Goal: Task Accomplishment & Management: Use online tool/utility

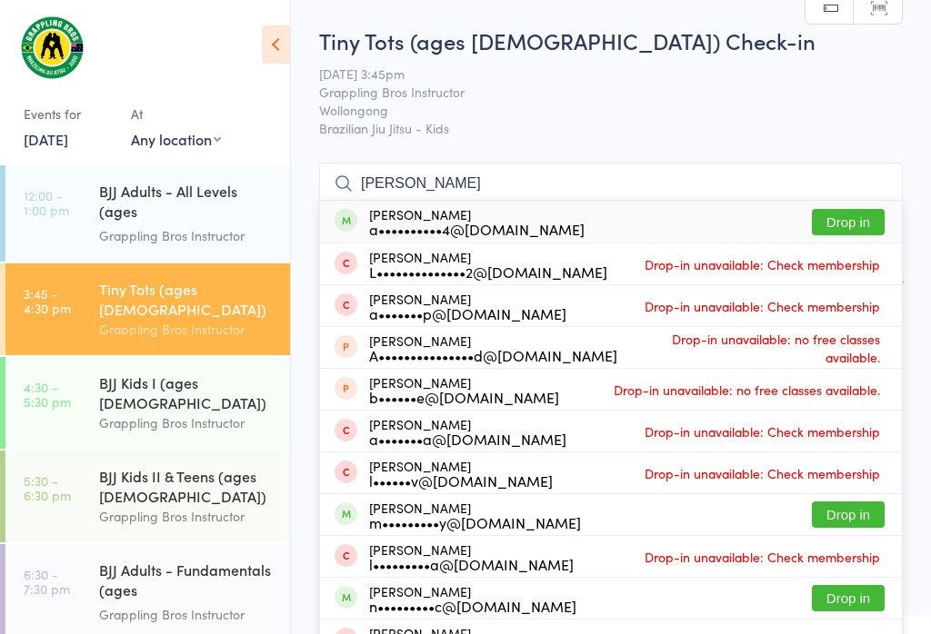
type input "[PERSON_NAME]"
click at [849, 233] on button "Drop in" at bounding box center [848, 222] width 73 height 26
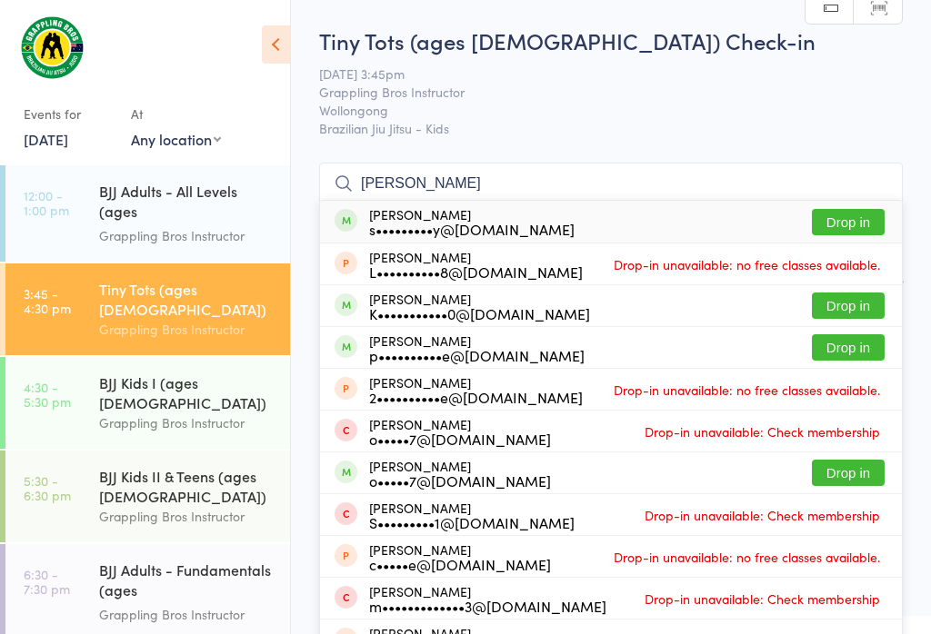
type input "[PERSON_NAME]"
click at [834, 214] on button "Drop in" at bounding box center [848, 222] width 73 height 26
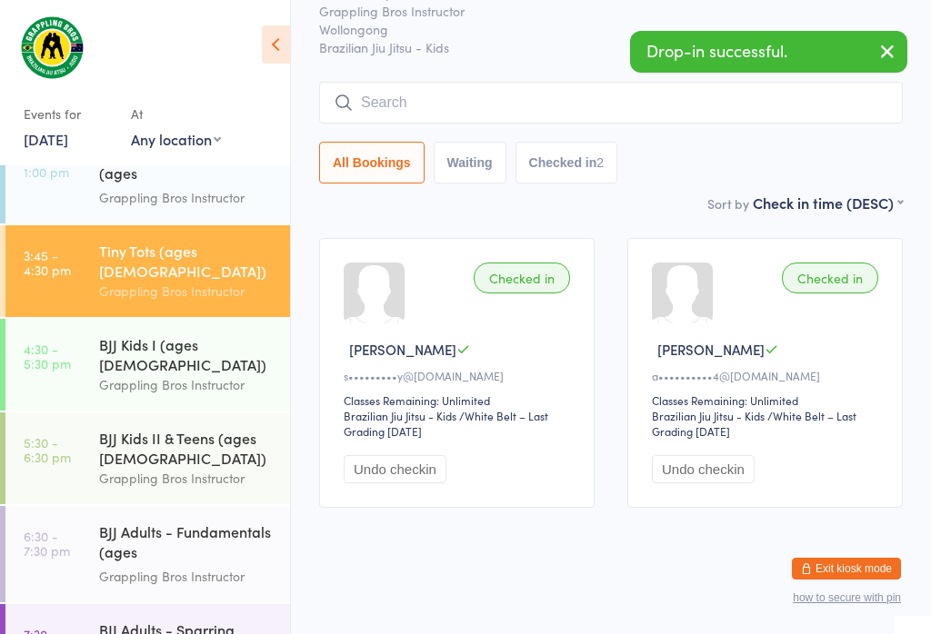
click at [214, 334] on div "BJJ Kids I (ages [DEMOGRAPHIC_DATA])" at bounding box center [186, 354] width 175 height 40
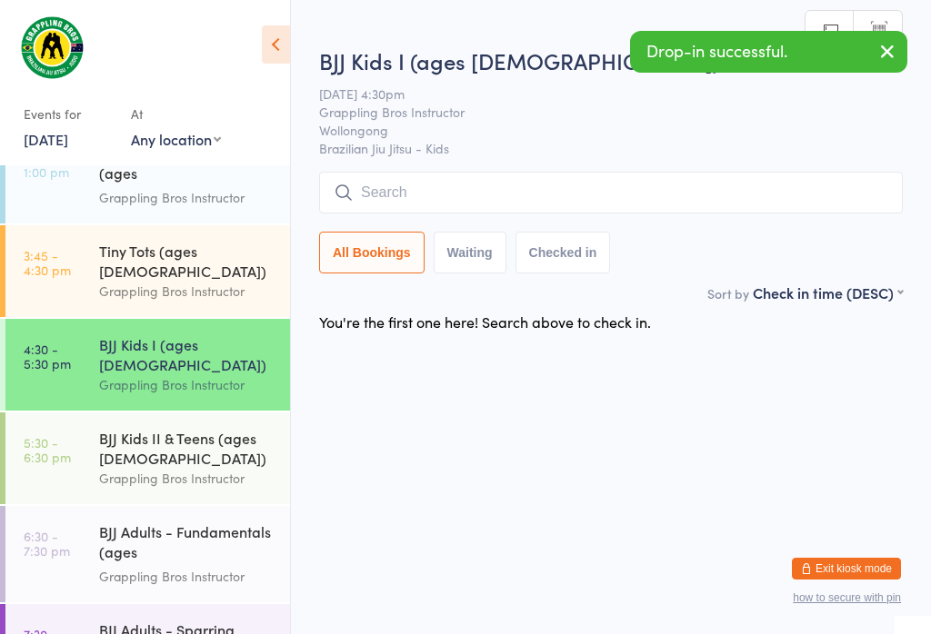
scroll to position [74, 0]
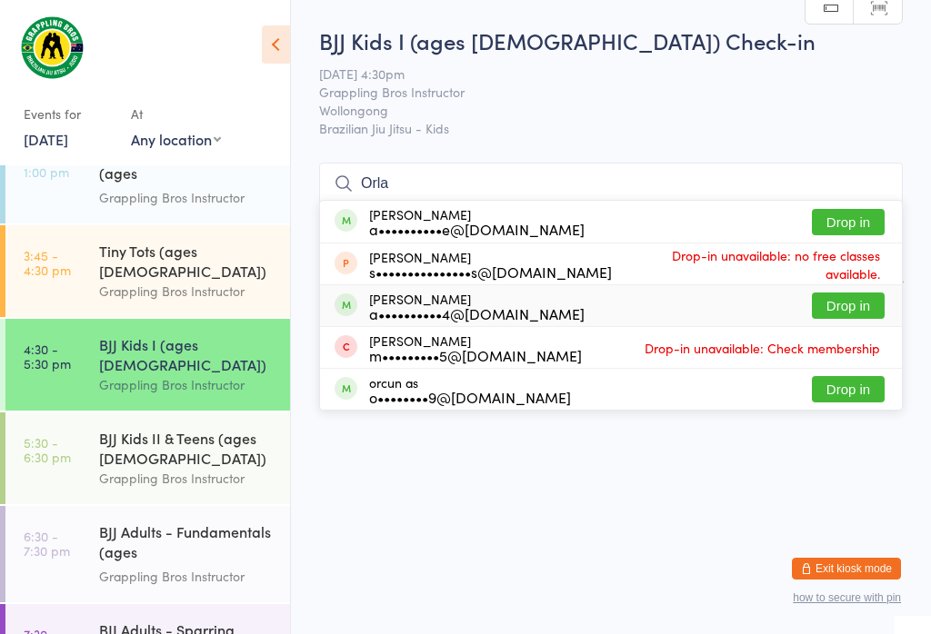
type input "Orla"
click at [848, 293] on button "Drop in" at bounding box center [848, 306] width 73 height 26
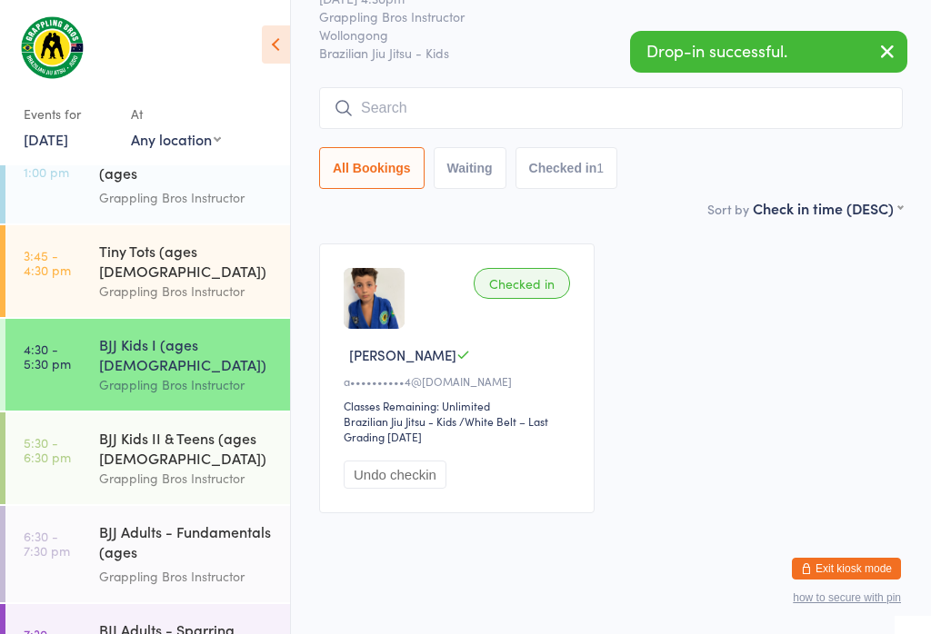
scroll to position [96, 0]
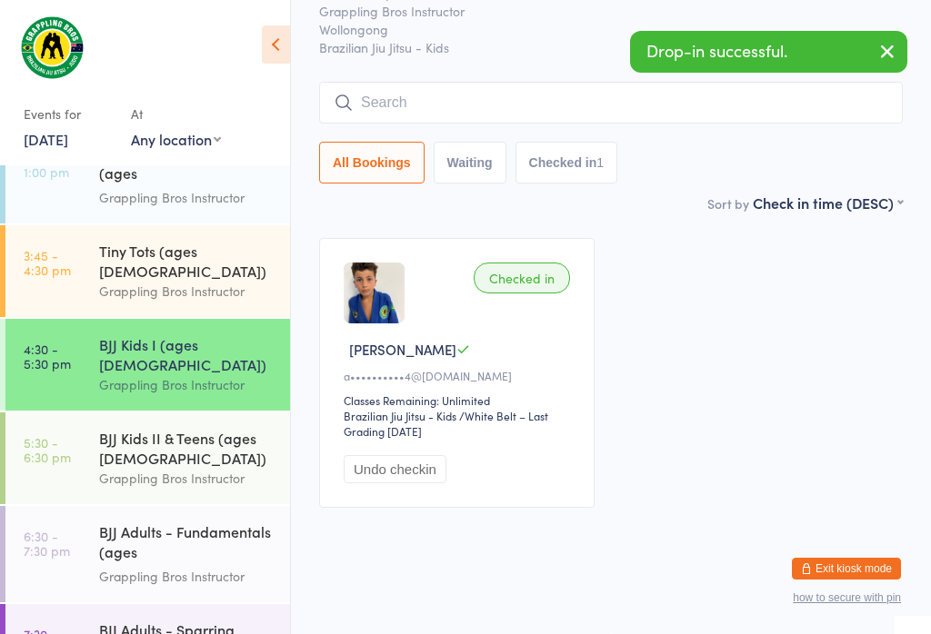
click at [199, 281] on div "Grappling Bros Instructor" at bounding box center [186, 291] width 175 height 21
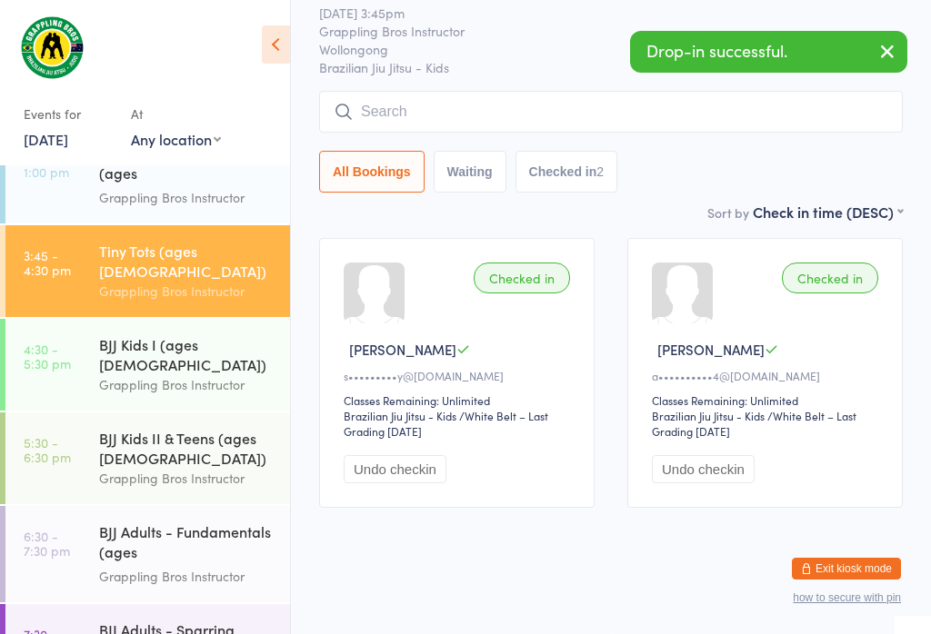
scroll to position [74, 0]
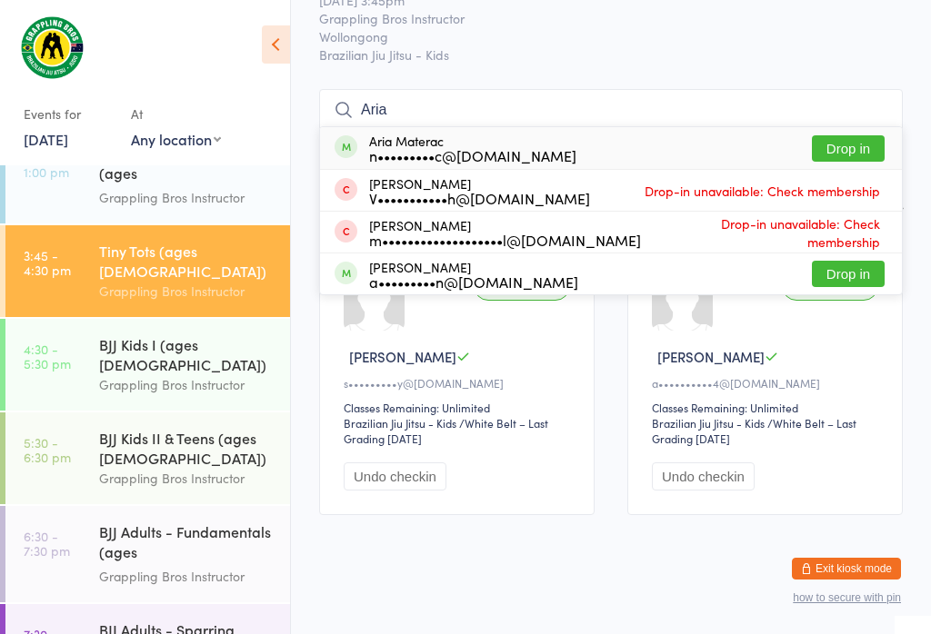
type input "Aria"
click at [844, 152] on button "Drop in" at bounding box center [848, 148] width 73 height 26
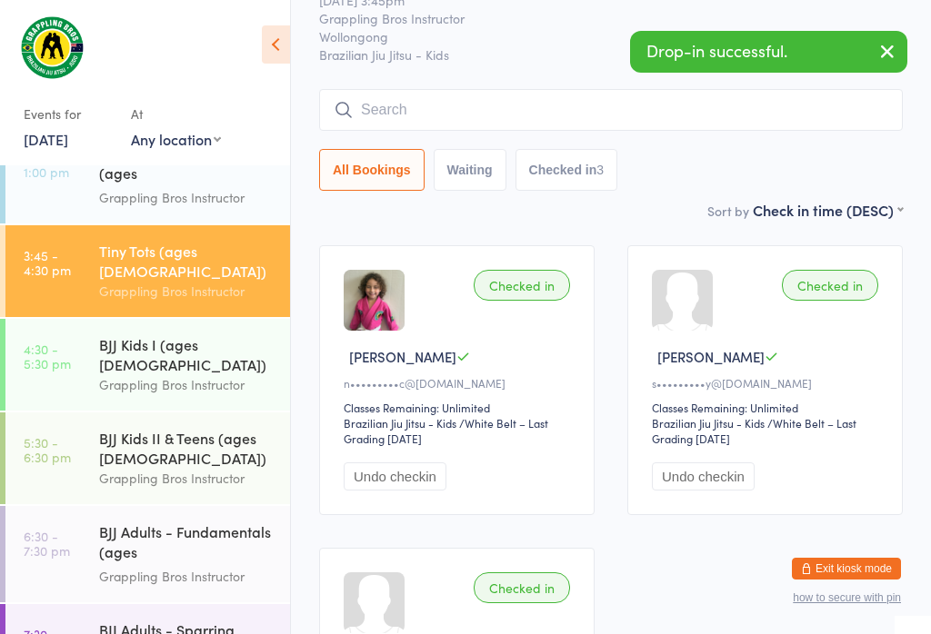
click at [185, 374] on div "Grappling Bros Instructor" at bounding box center [186, 384] width 175 height 21
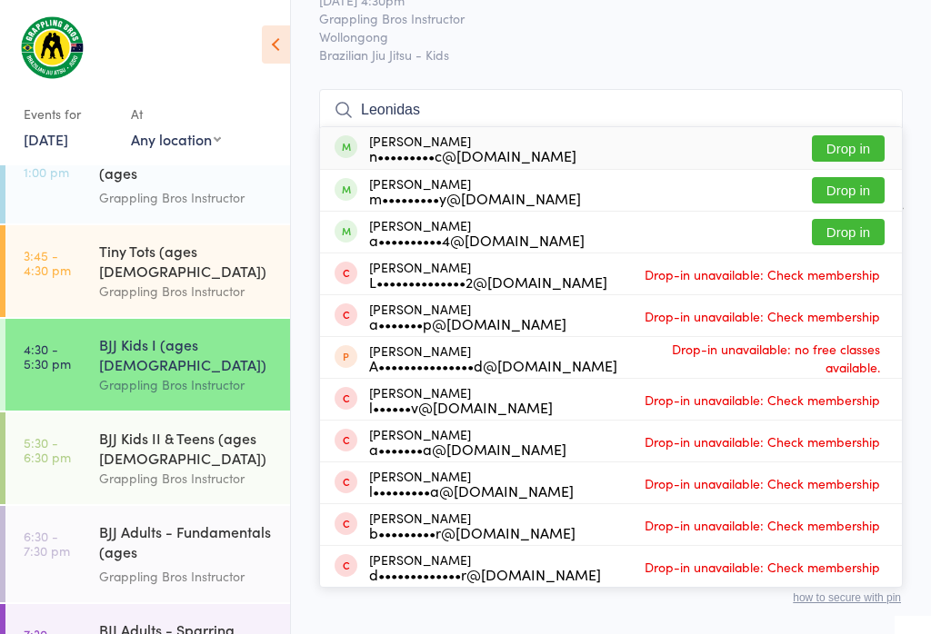
type input "Leonidas"
click at [843, 151] on button "Drop in" at bounding box center [848, 148] width 73 height 26
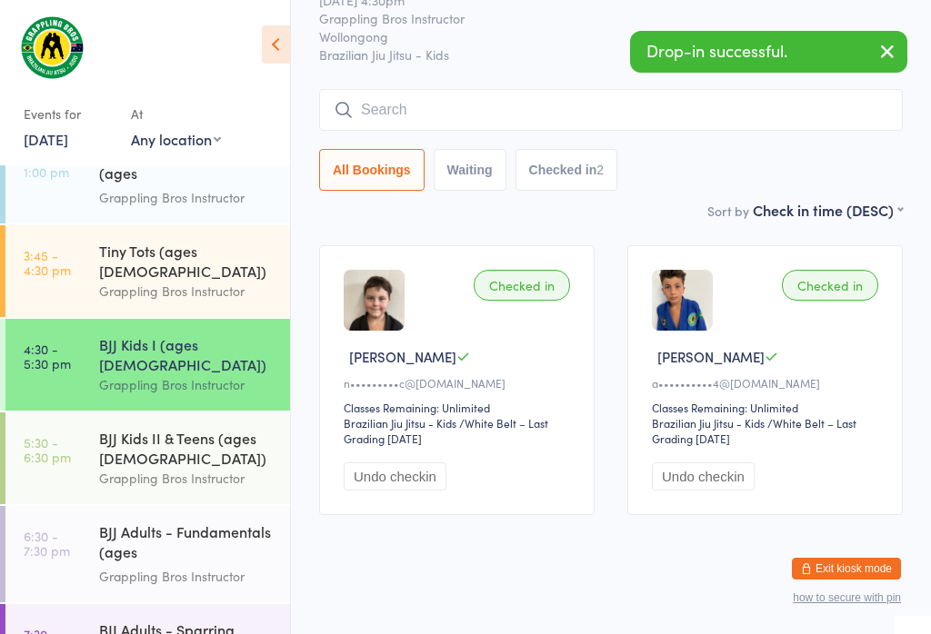
click at [152, 241] on div "Tiny Tots (ages [DEMOGRAPHIC_DATA])" at bounding box center [186, 261] width 175 height 40
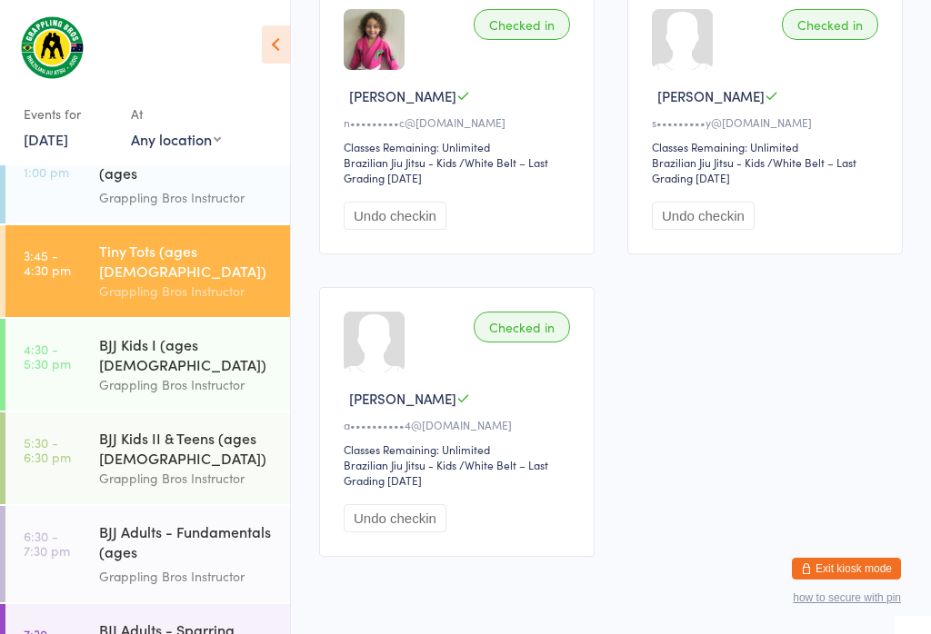
scroll to position [324, 0]
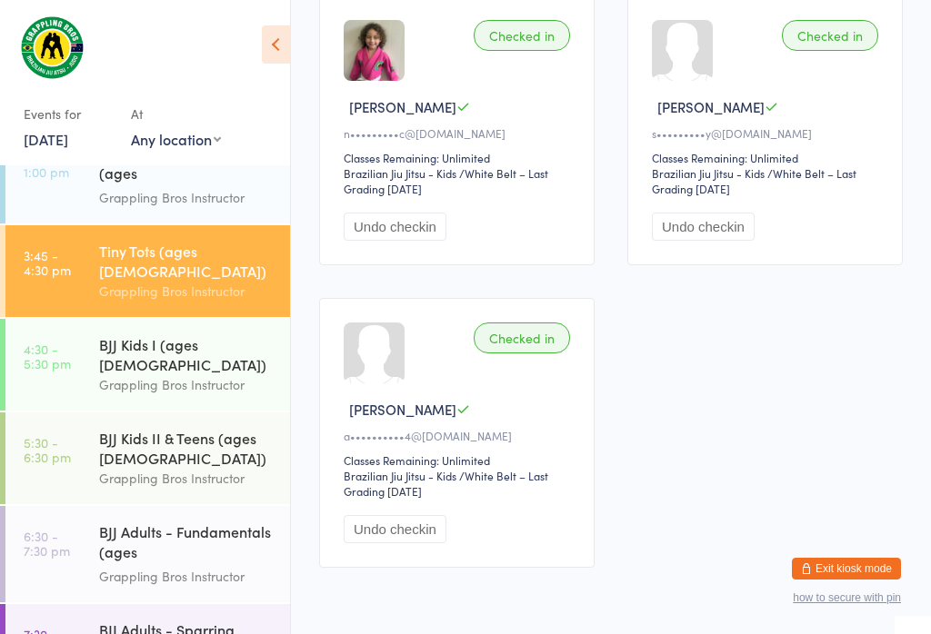
click at [428, 241] on button "Undo checkin" at bounding box center [395, 227] width 103 height 28
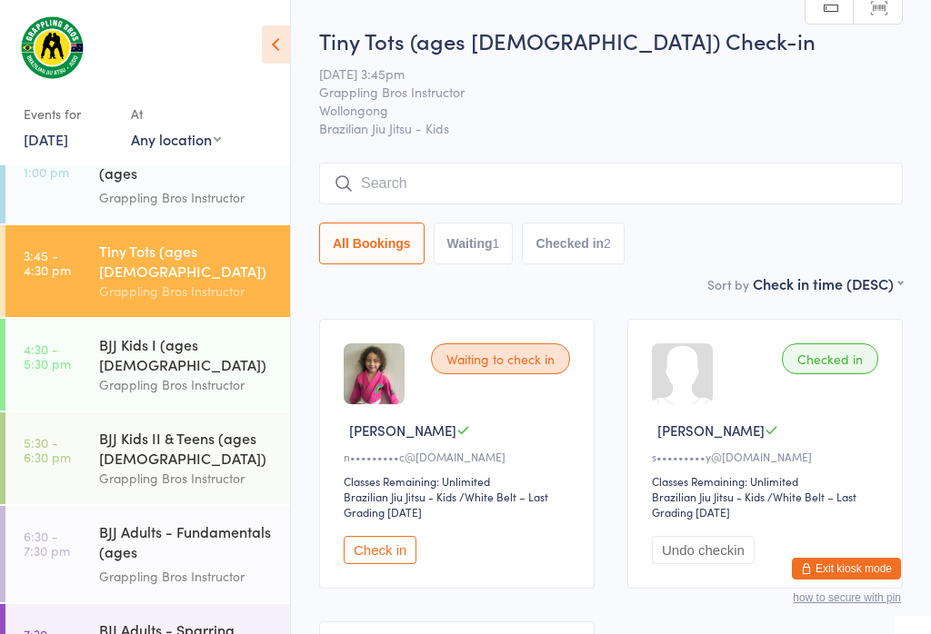
scroll to position [0, 0]
click at [485, 182] on input "search" at bounding box center [610, 184] width 583 height 42
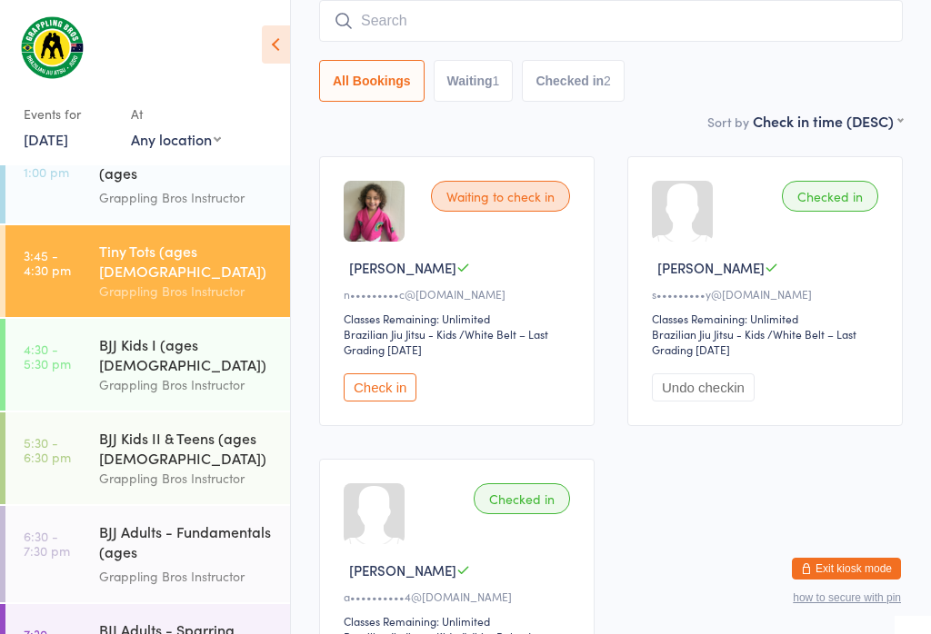
scroll to position [165, 0]
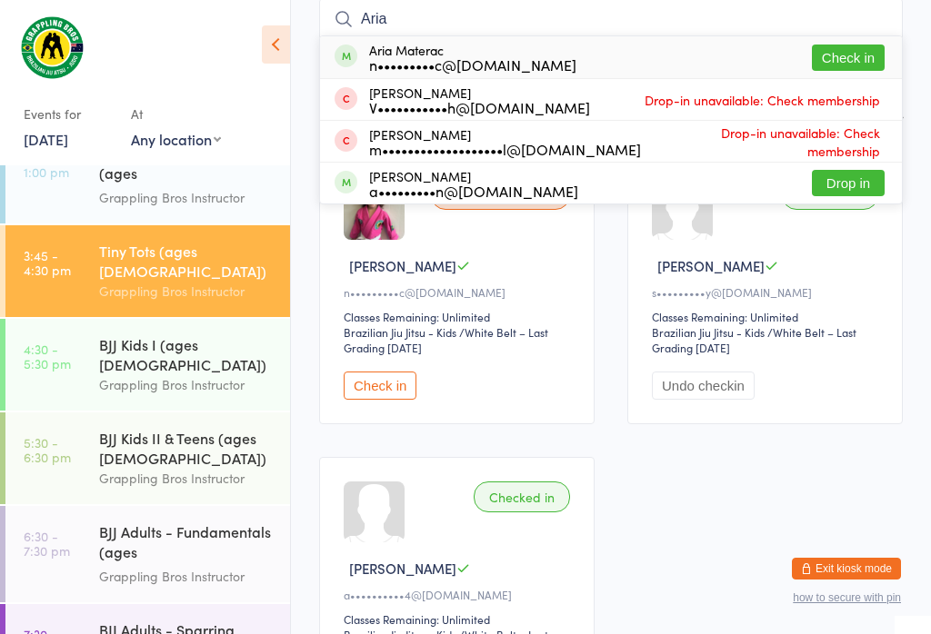
type input "Aria"
click at [840, 69] on button "Check in" at bounding box center [848, 58] width 73 height 26
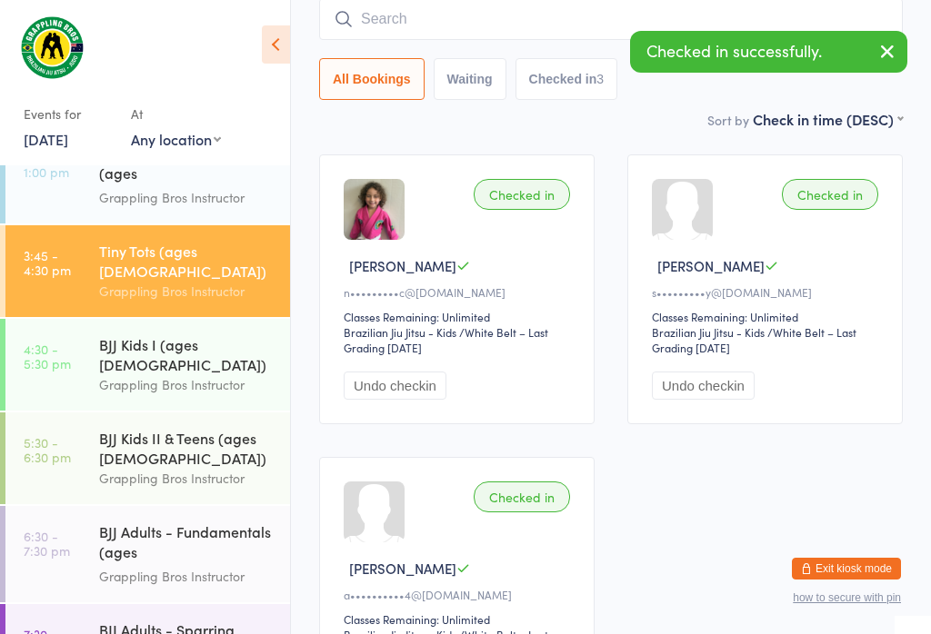
click at [187, 334] on div "BJJ Kids I (ages [DEMOGRAPHIC_DATA])" at bounding box center [186, 354] width 175 height 40
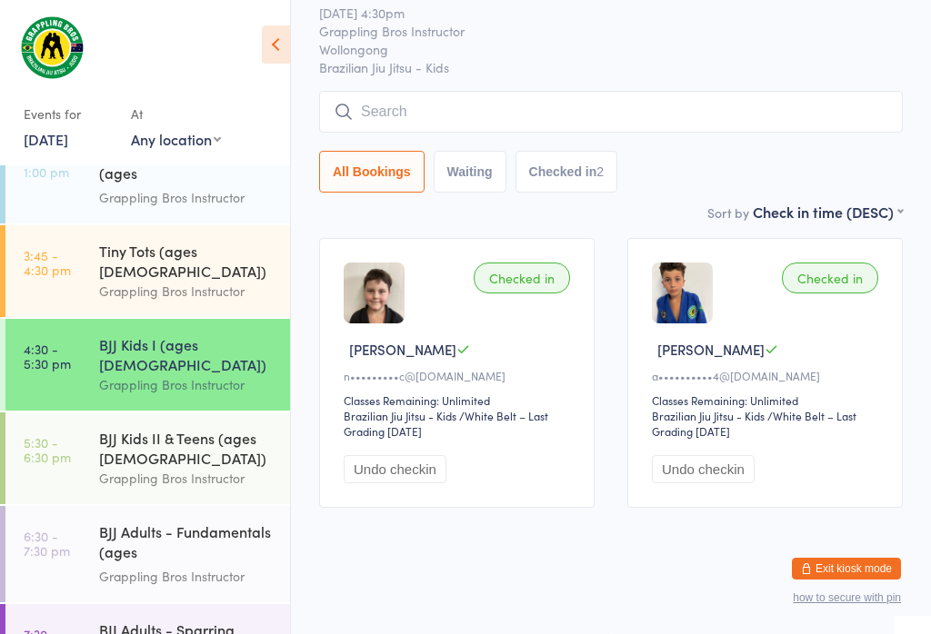
scroll to position [192, 0]
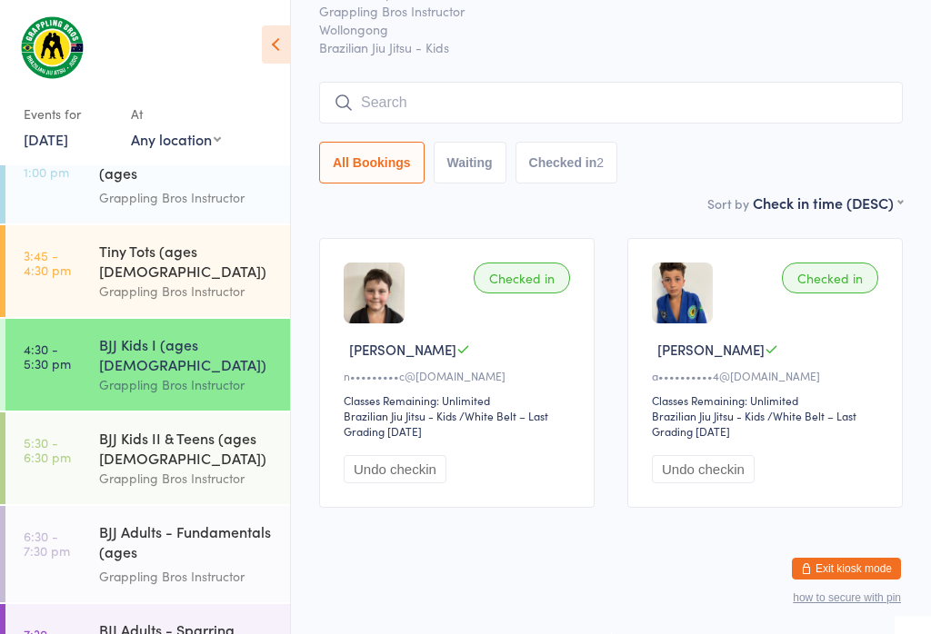
click at [165, 241] on div "Tiny Tots (ages [DEMOGRAPHIC_DATA])" at bounding box center [186, 261] width 175 height 40
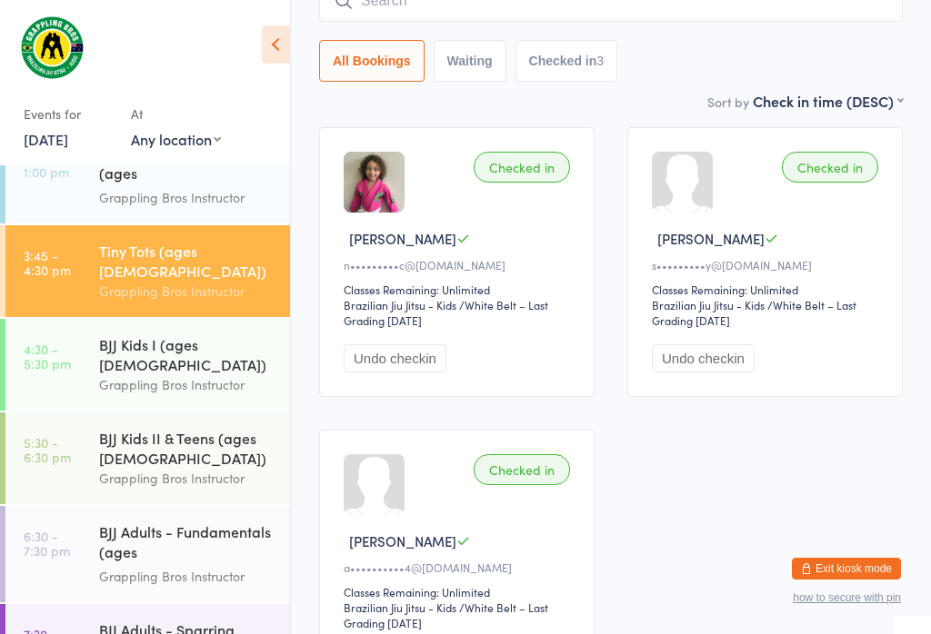
scroll to position [101, 0]
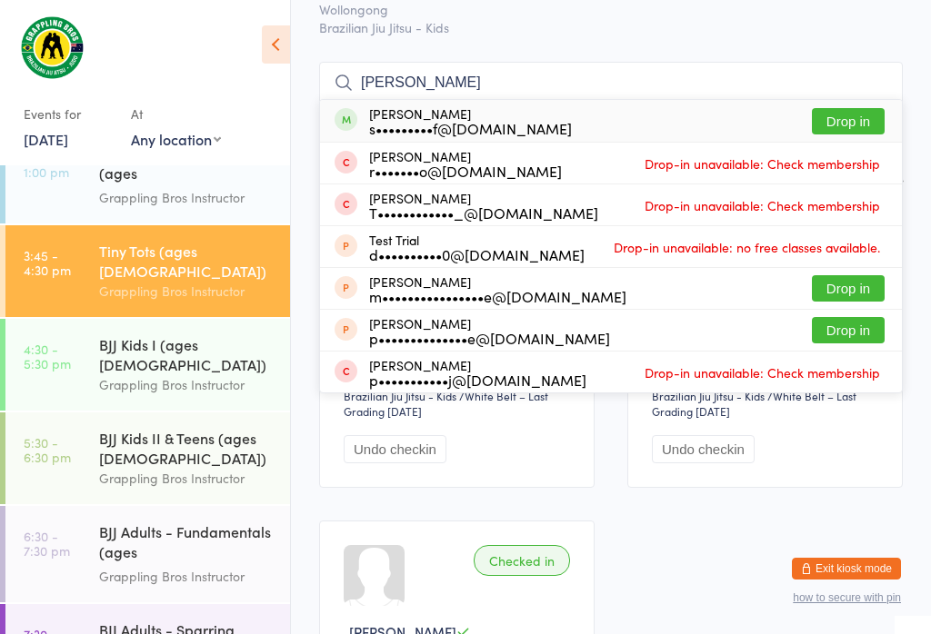
type input "[PERSON_NAME]"
click at [842, 110] on button "Drop in" at bounding box center [848, 121] width 73 height 26
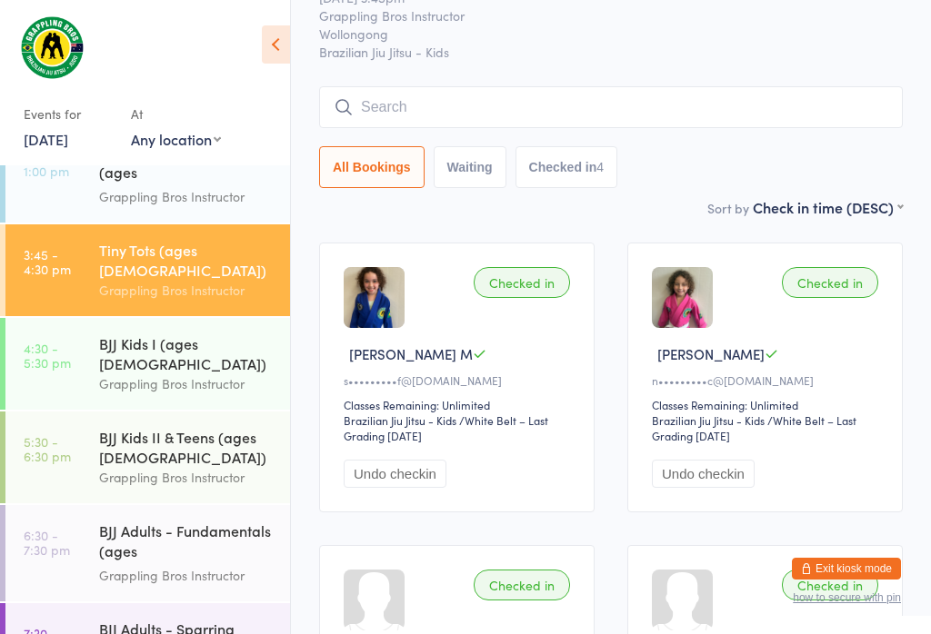
scroll to position [41, 0]
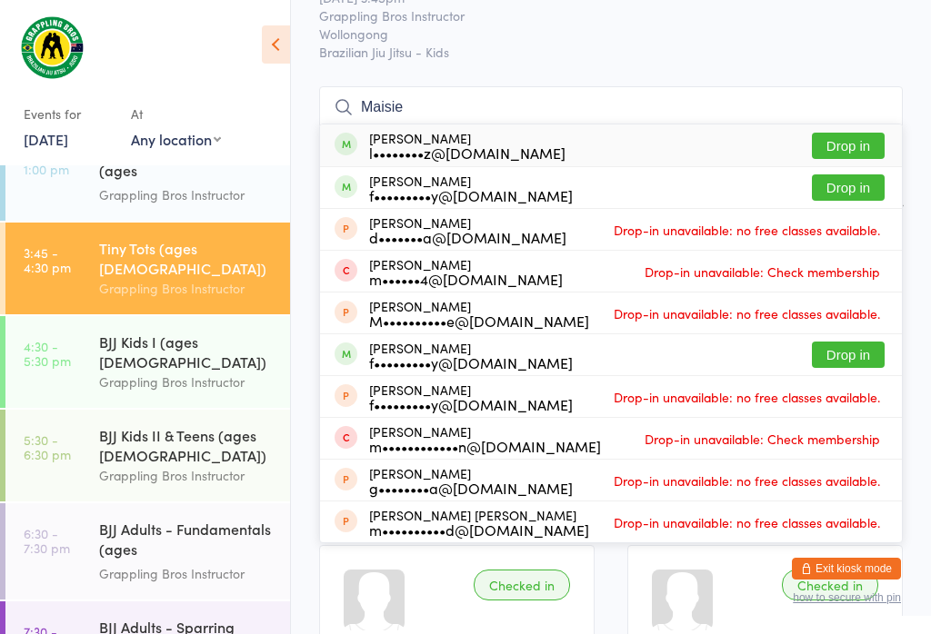
type input "Maisie"
click at [854, 136] on button "Drop in" at bounding box center [848, 146] width 73 height 26
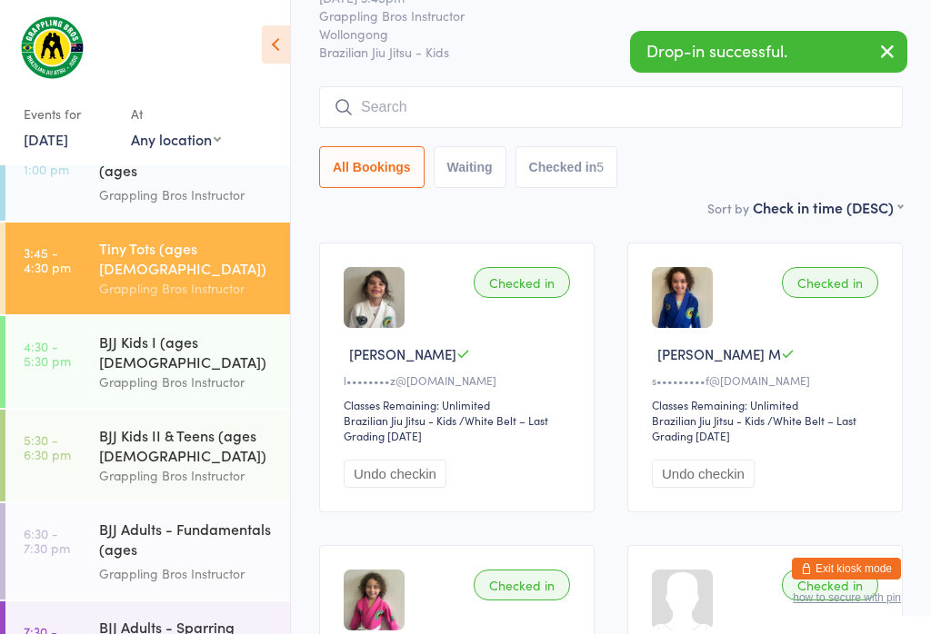
type input "L"
click at [157, 316] on div "BJJ Kids I (ages [DEMOGRAPHIC_DATA]) Grappling Bros Instructor" at bounding box center [194, 362] width 191 height 92
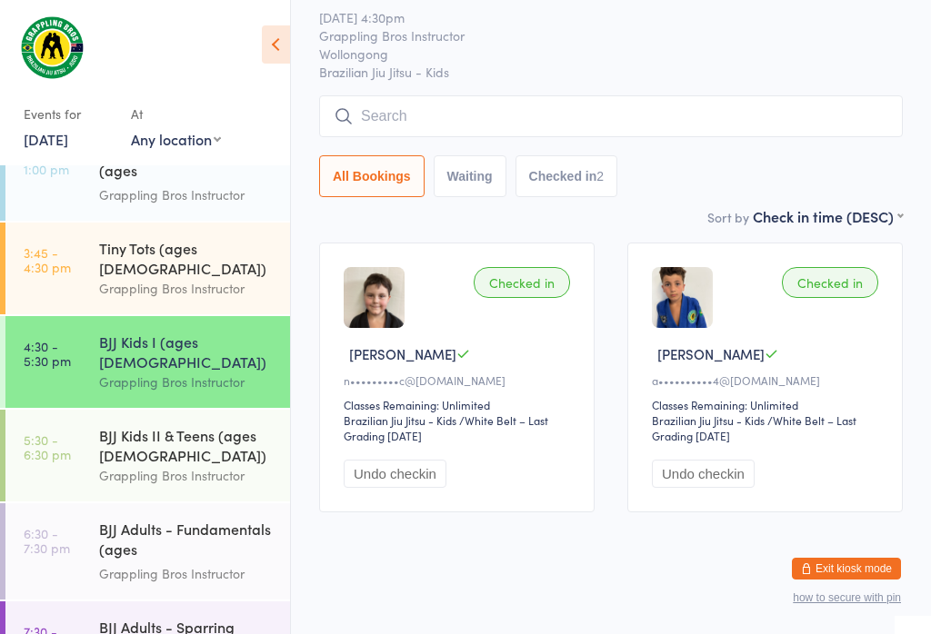
click at [413, 103] on input "search" at bounding box center [610, 116] width 583 height 42
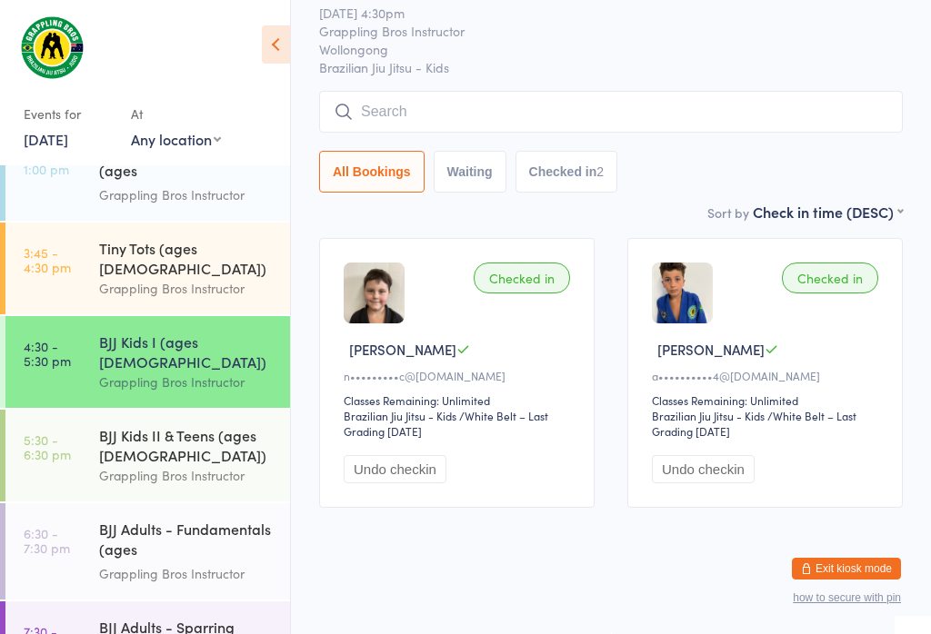
scroll to position [174, 0]
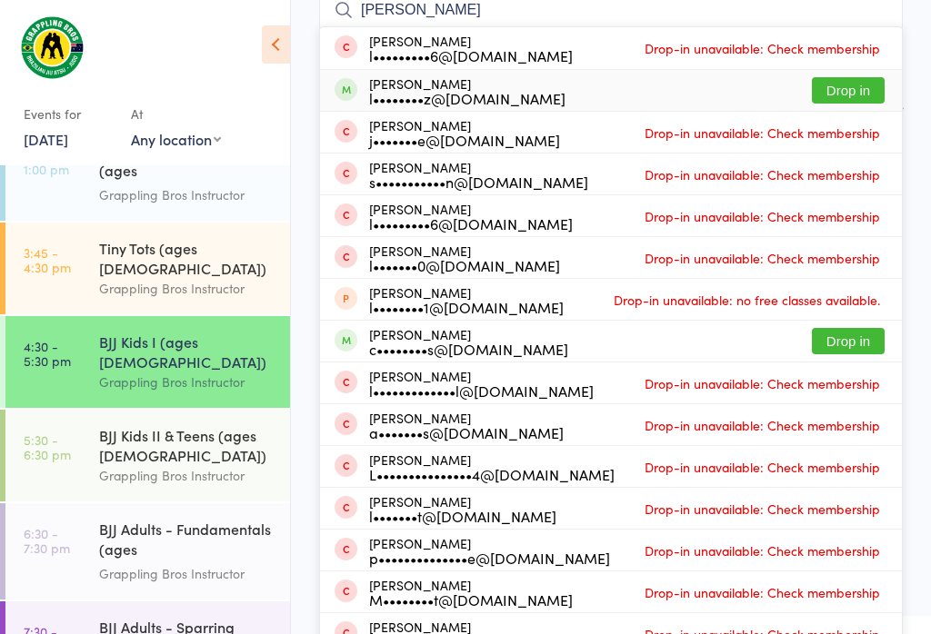
type input "[PERSON_NAME]"
click at [865, 85] on button "Drop in" at bounding box center [848, 90] width 73 height 26
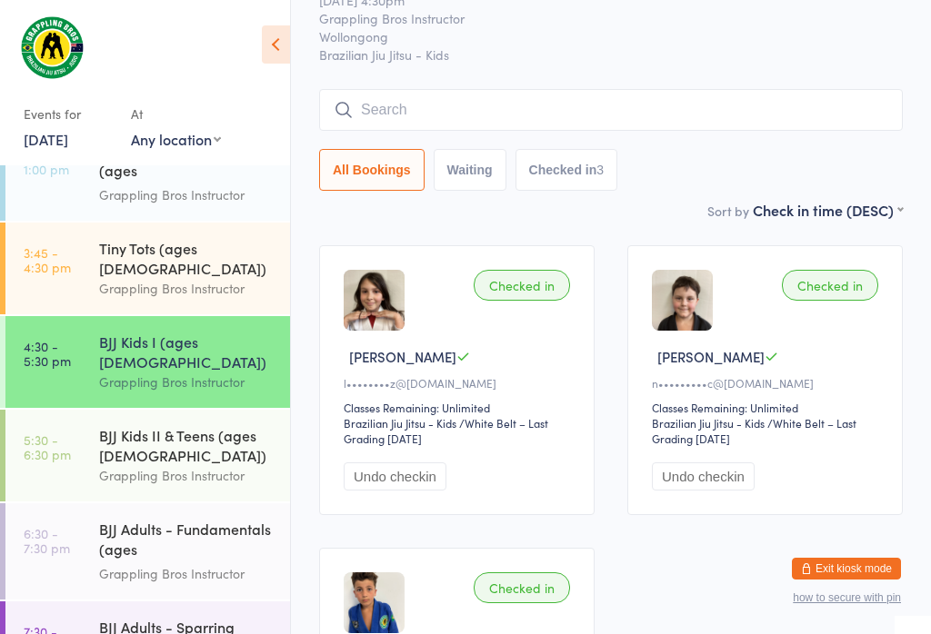
scroll to position [45, 0]
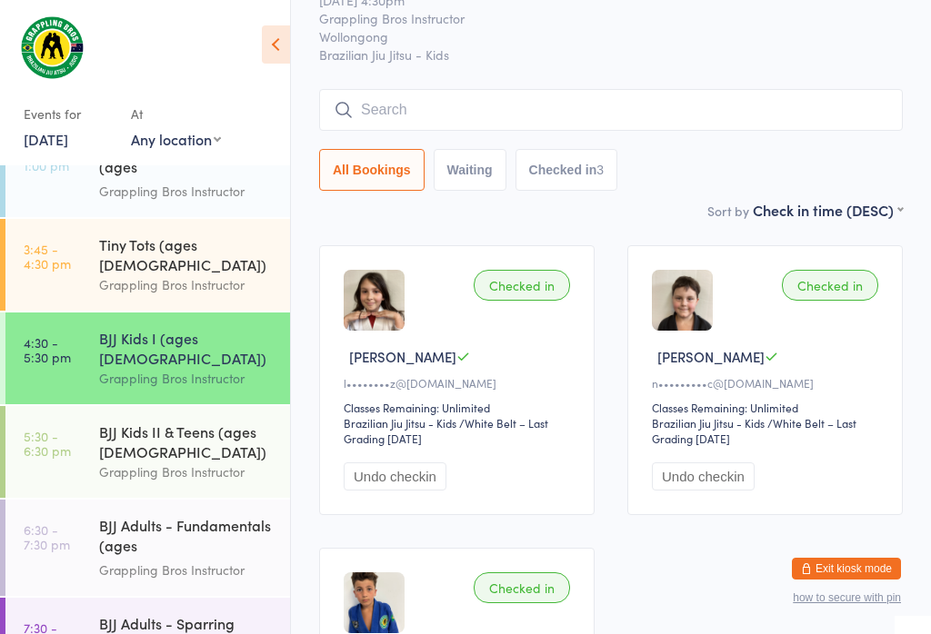
click at [210, 560] on div "Grappling Bros Instructor" at bounding box center [186, 570] width 175 height 21
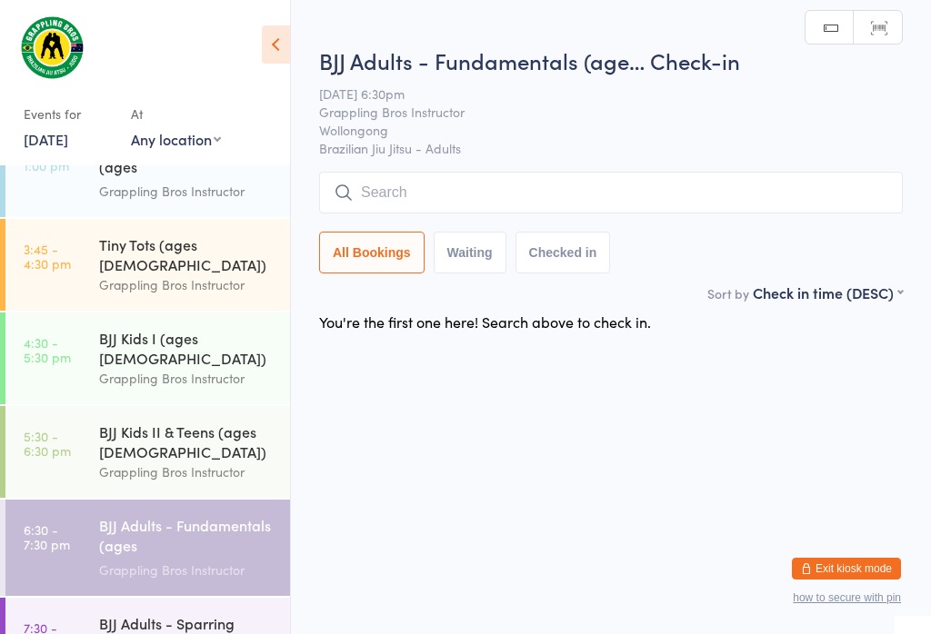
click at [468, 194] on input "search" at bounding box center [610, 193] width 583 height 42
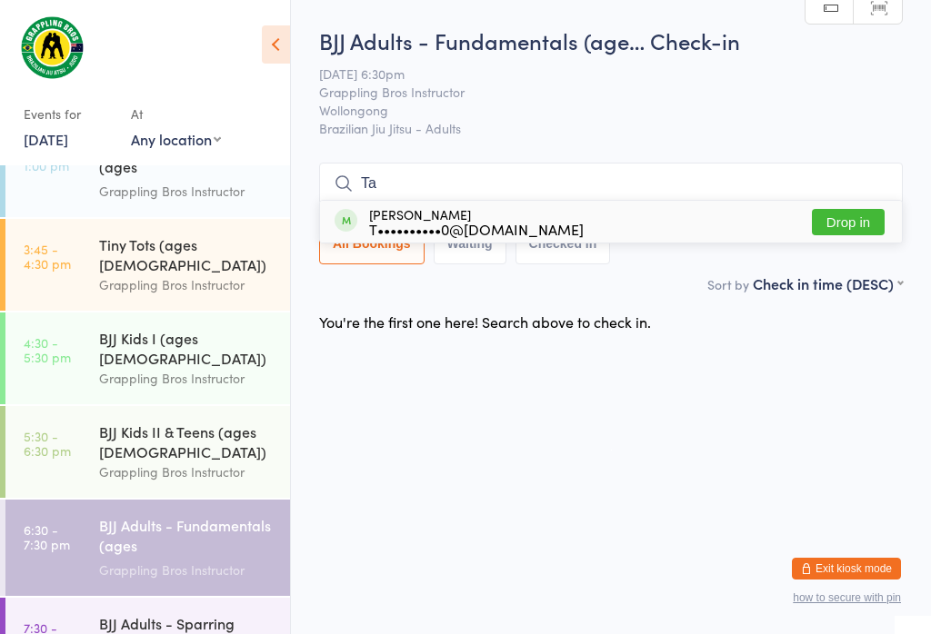
type input "T"
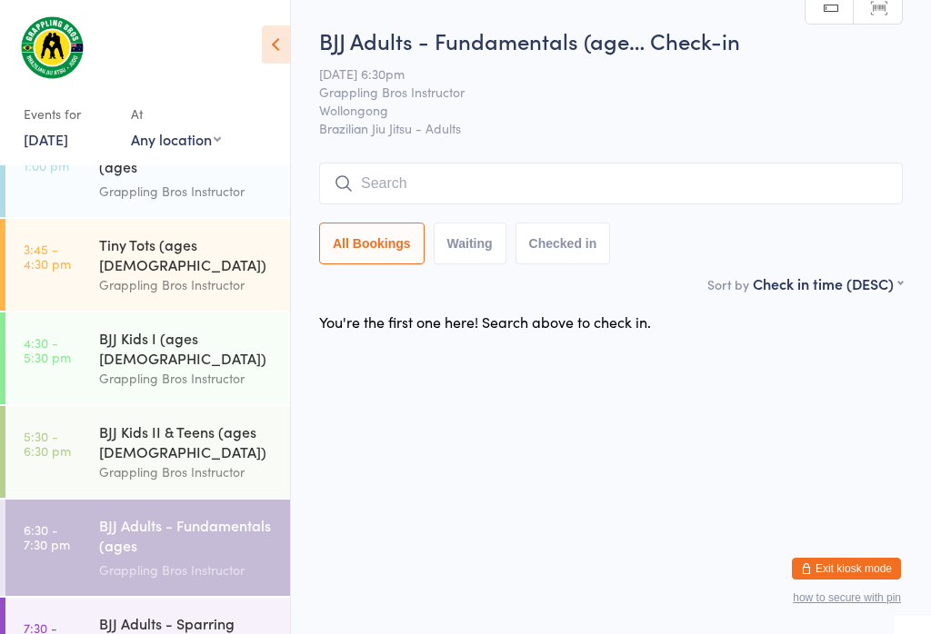
scroll to position [0, 0]
click at [202, 236] on div "Tiny Tots (ages [DEMOGRAPHIC_DATA])" at bounding box center [186, 254] width 175 height 40
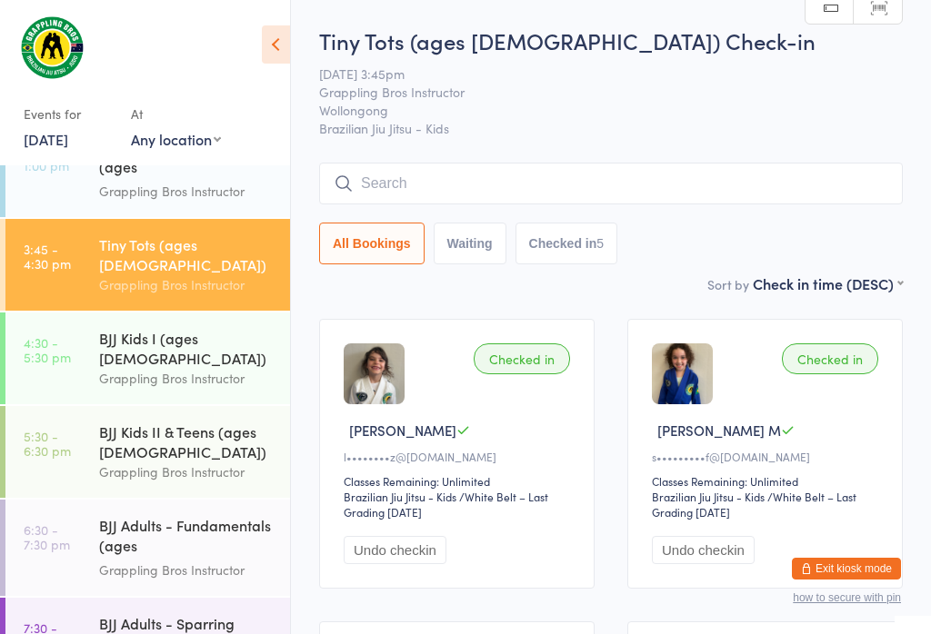
click at [442, 204] on input "search" at bounding box center [610, 184] width 583 height 42
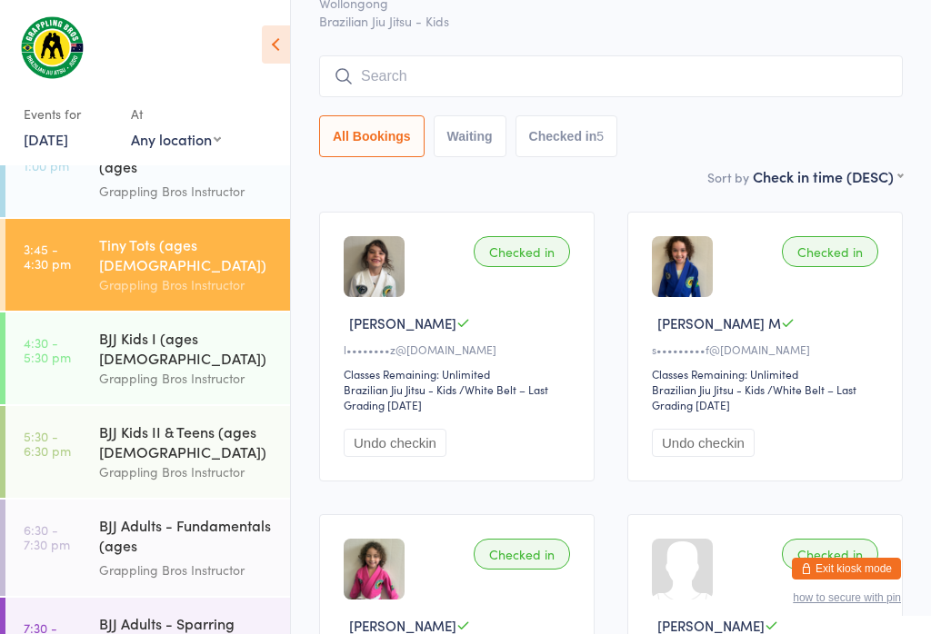
scroll to position [165, 0]
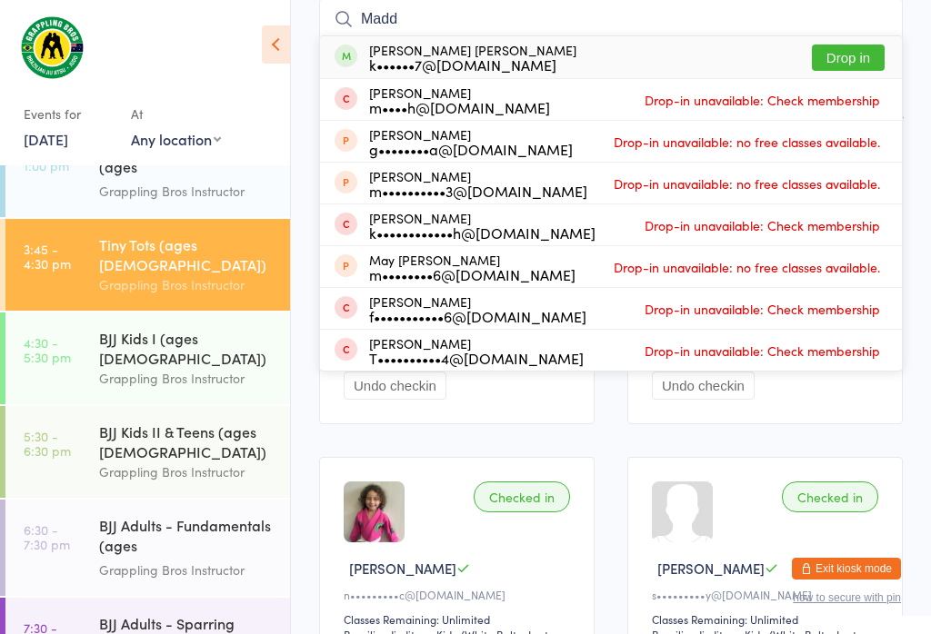
type input "Madd"
click at [851, 50] on button "Drop in" at bounding box center [848, 58] width 73 height 26
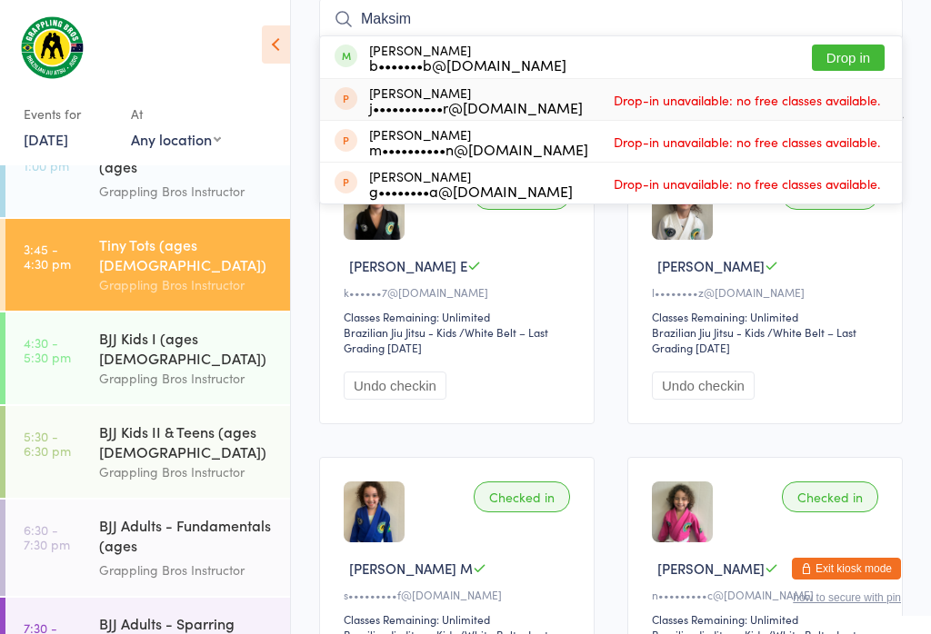
type input "Maksim"
click at [842, 109] on span "Drop-in unavailable: no free classes available." at bounding box center [746, 99] width 275 height 27
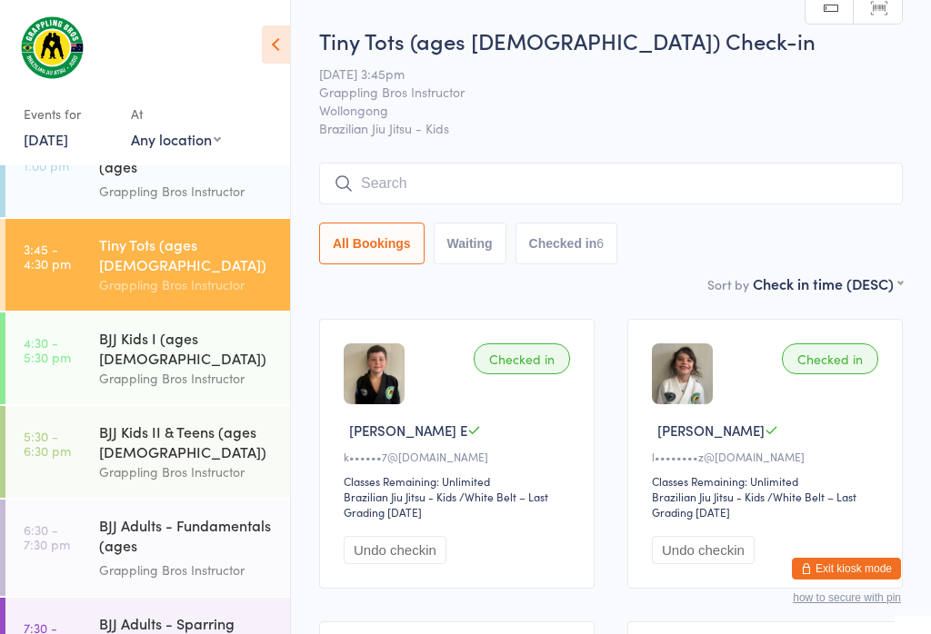
scroll to position [0, 0]
click at [408, 173] on input "search" at bounding box center [610, 184] width 583 height 42
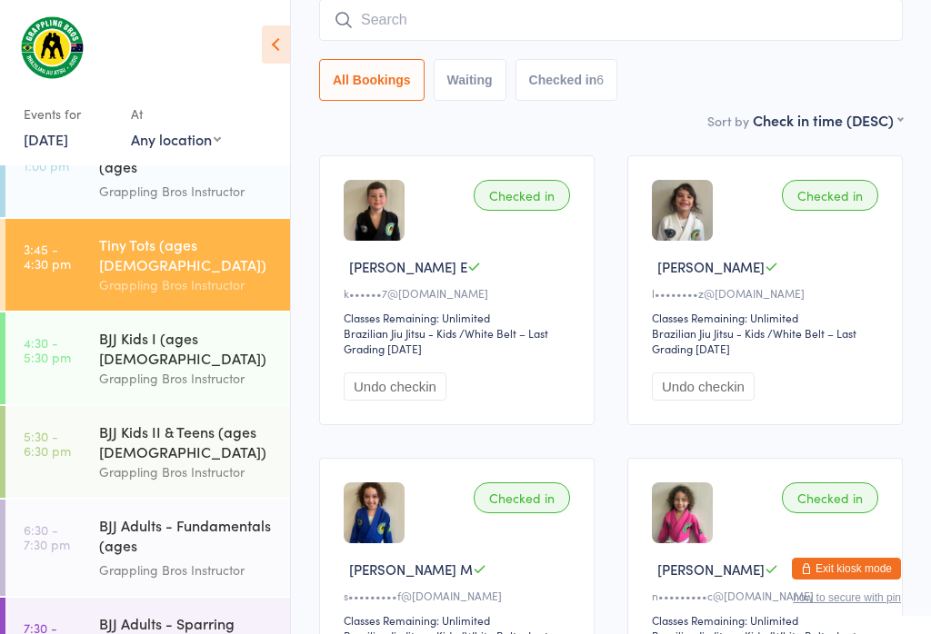
scroll to position [165, 0]
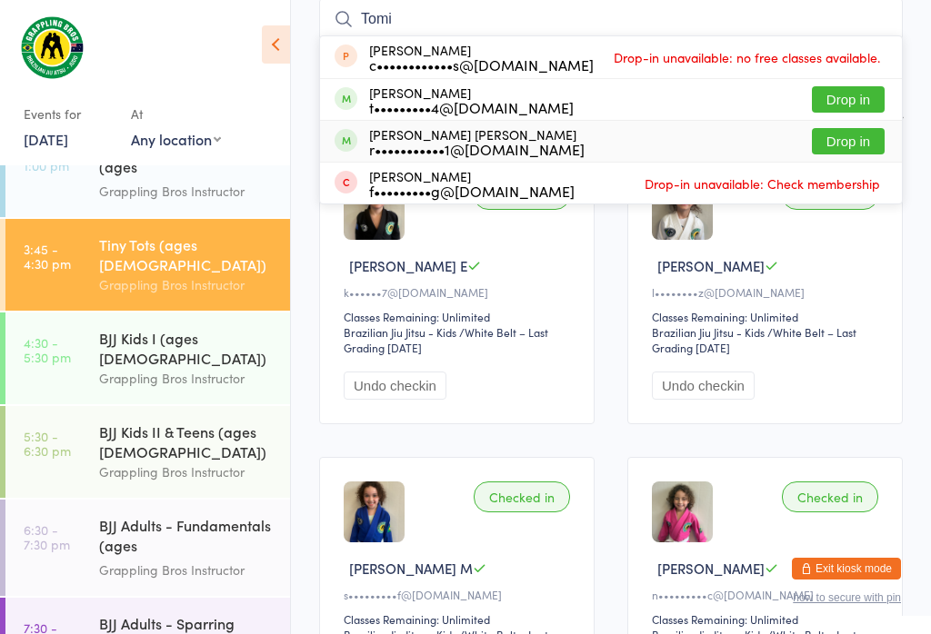
type input "Tomi"
click at [851, 135] on button "Drop in" at bounding box center [848, 141] width 73 height 26
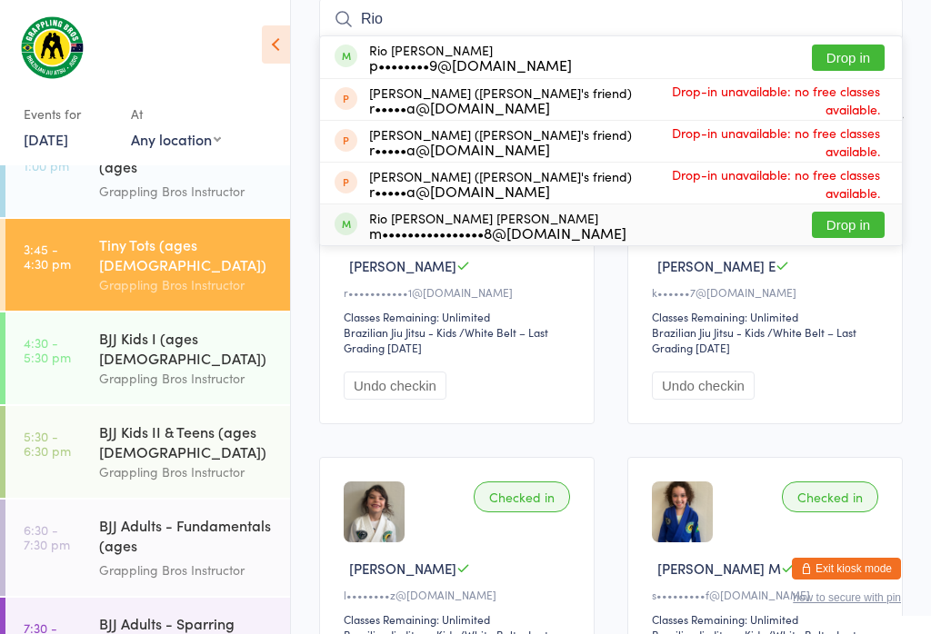
type input "Rio"
click at [877, 224] on button "Drop in" at bounding box center [848, 225] width 73 height 26
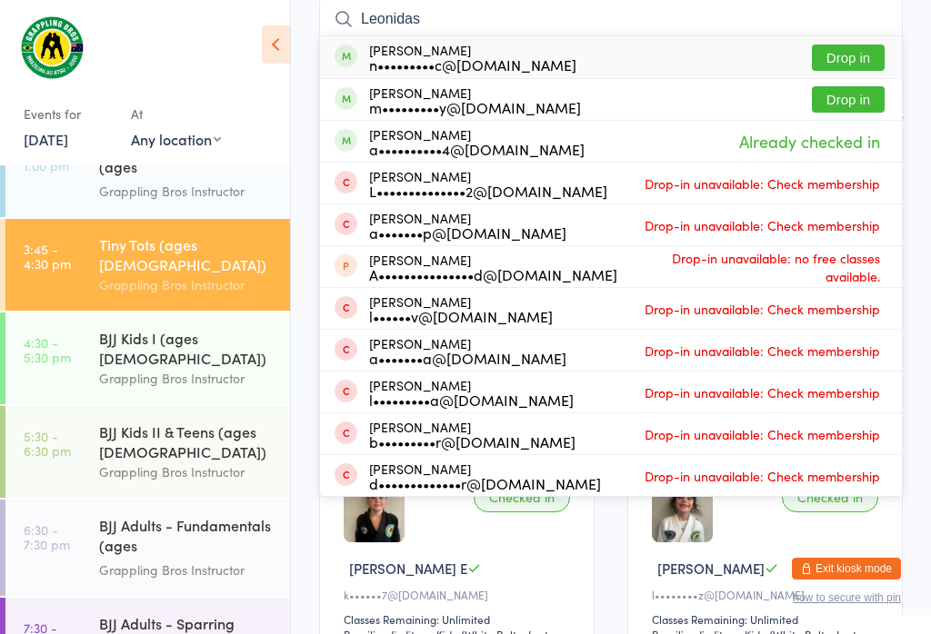
type input "Leonidas"
click at [868, 98] on button "Drop in" at bounding box center [848, 99] width 73 height 26
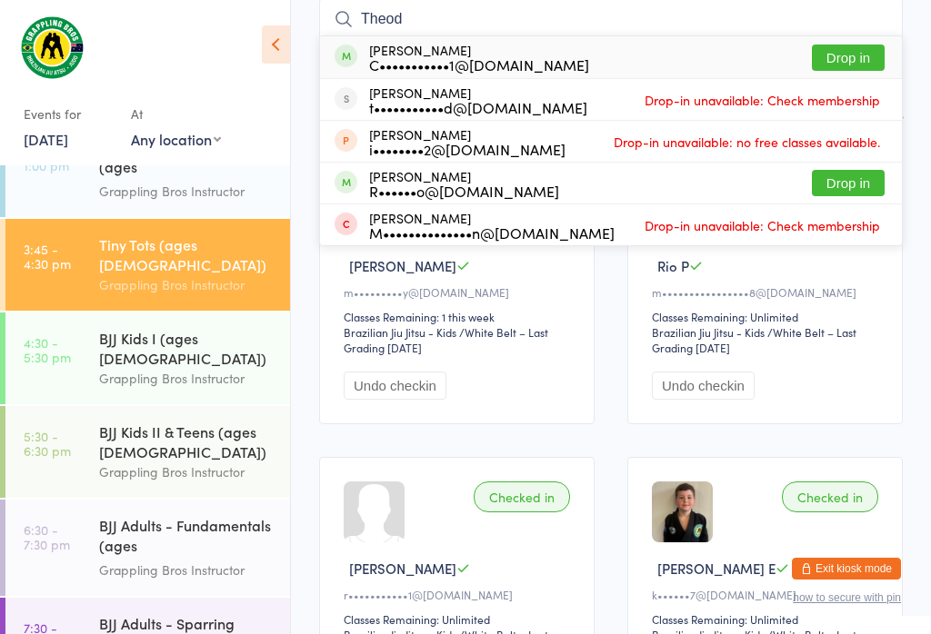
type input "Theod"
click at [426, 77] on div "[PERSON_NAME] C•••••••••••1@[DOMAIN_NAME] Drop in" at bounding box center [611, 57] width 582 height 42
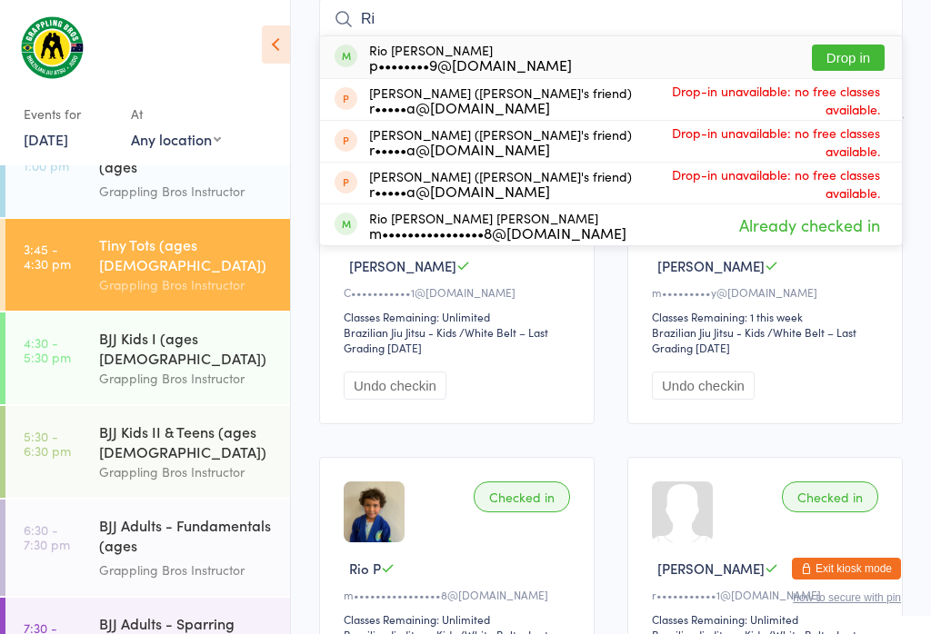
type input "R"
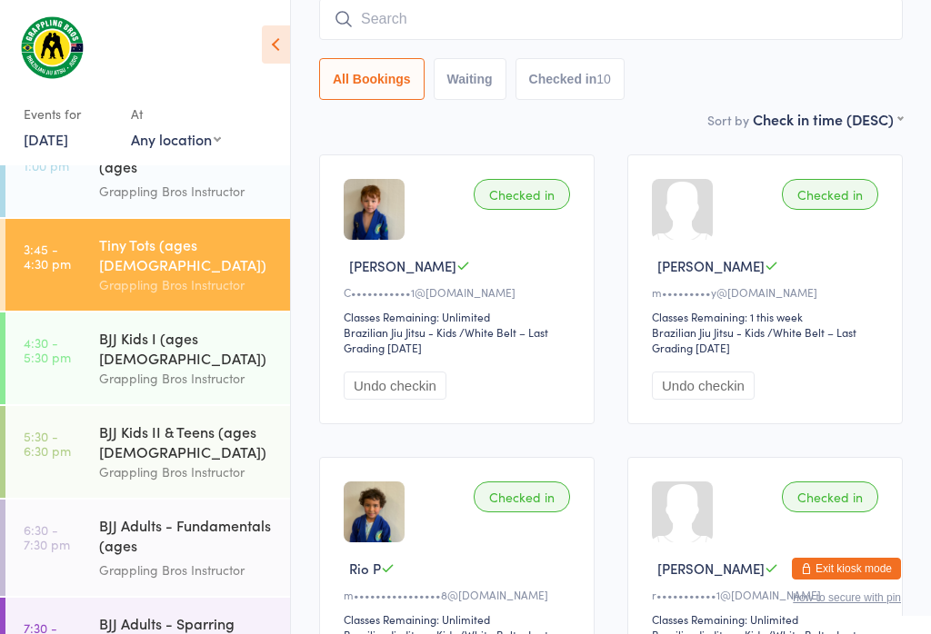
scroll to position [249, 0]
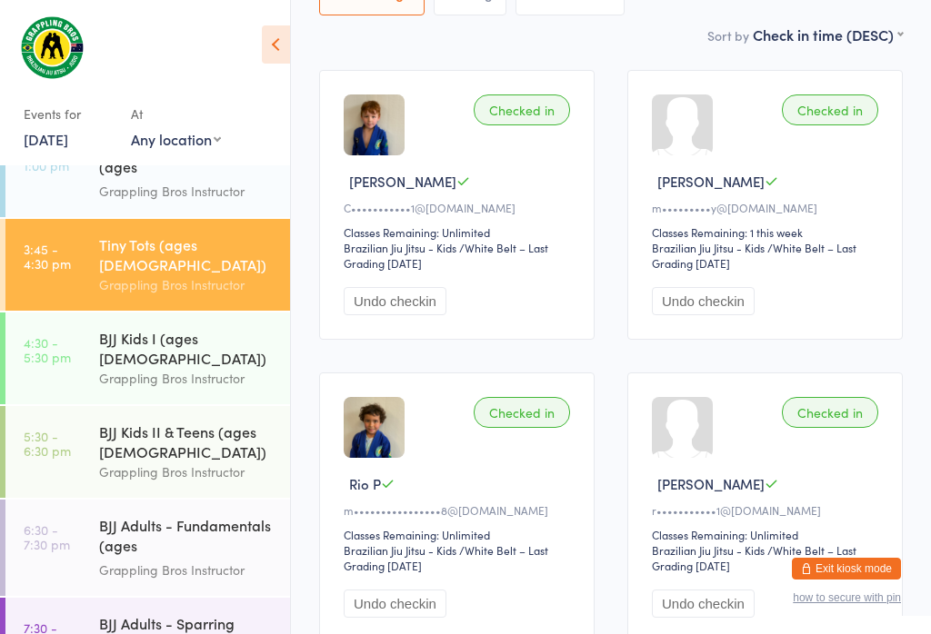
click at [188, 328] on div "BJJ Kids I (ages [DEMOGRAPHIC_DATA])" at bounding box center [186, 348] width 175 height 40
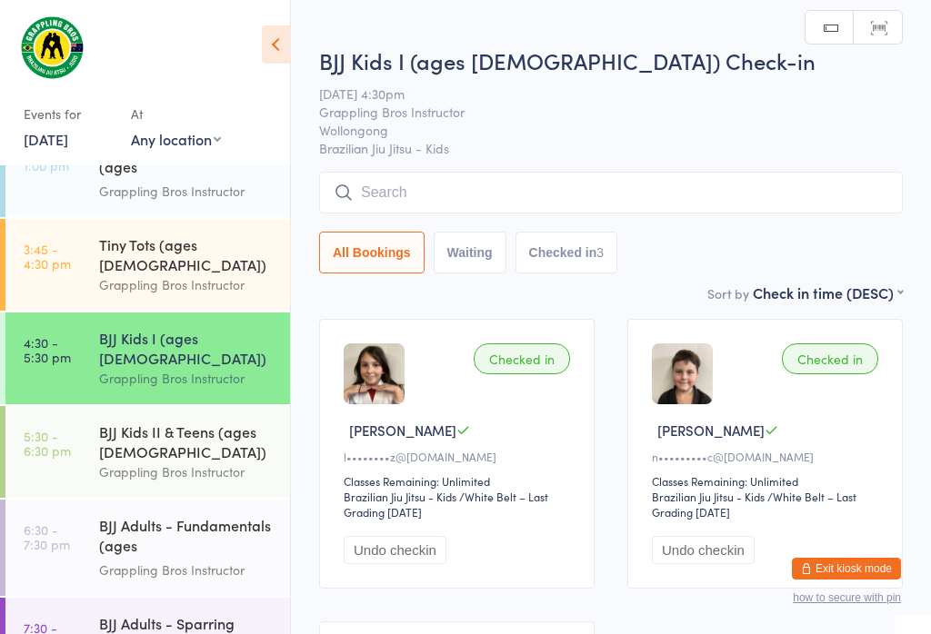
click at [512, 183] on input "search" at bounding box center [610, 193] width 583 height 42
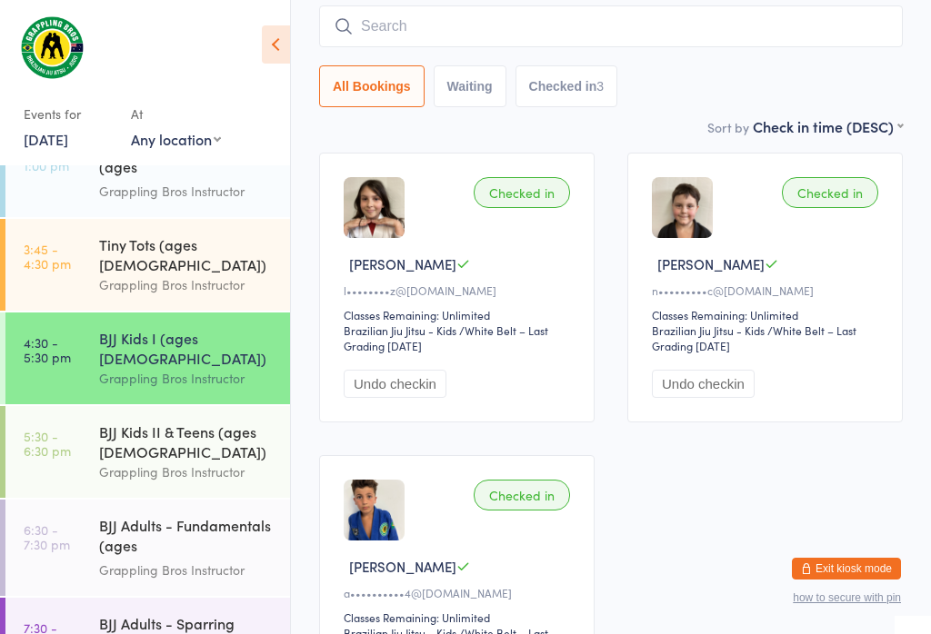
scroll to position [174, 0]
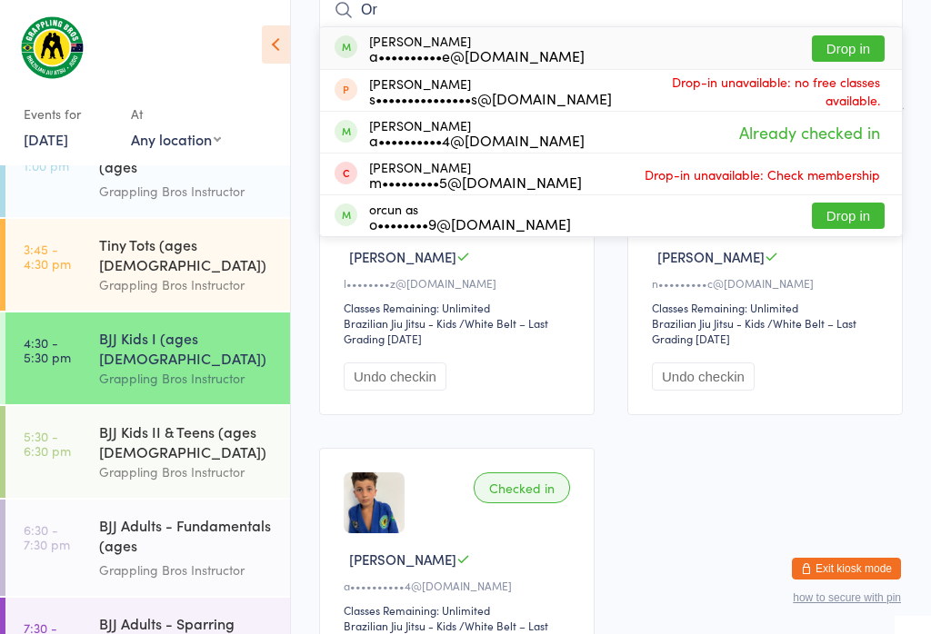
type input "O"
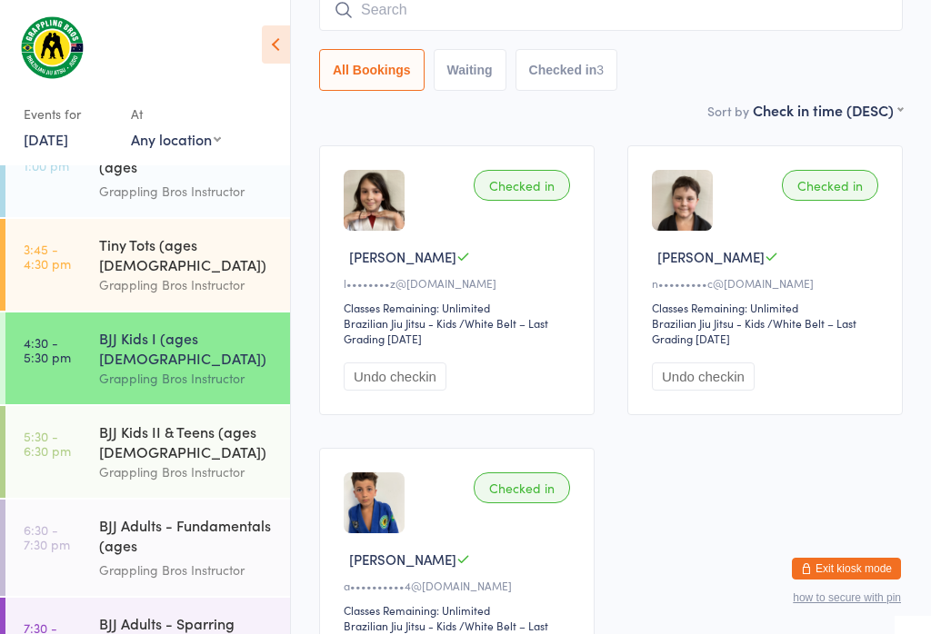
click at [218, 274] on div "Grappling Bros Instructor" at bounding box center [186, 284] width 175 height 21
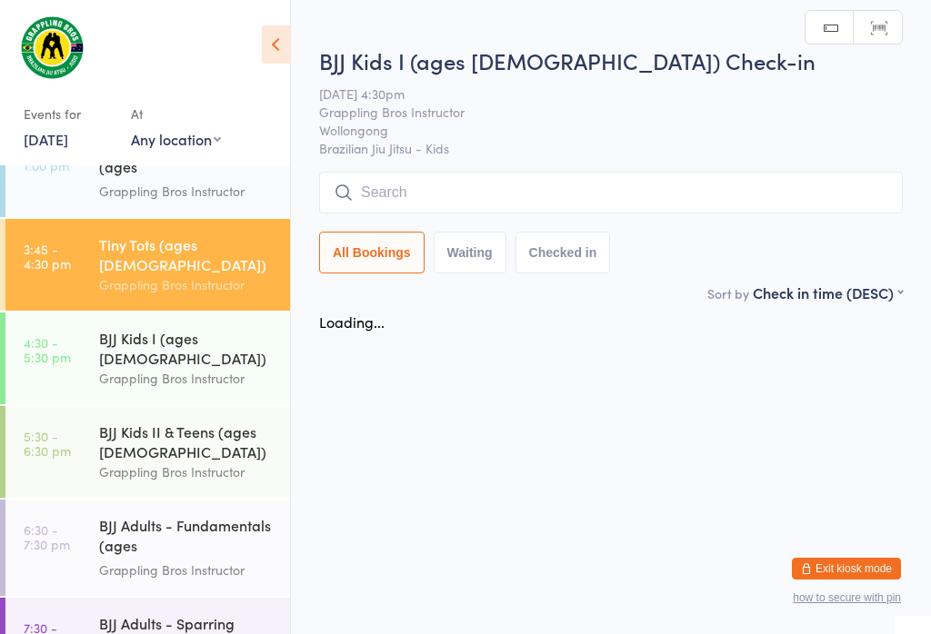
click at [234, 328] on div "BJJ Kids I (ages [DEMOGRAPHIC_DATA])" at bounding box center [186, 348] width 175 height 40
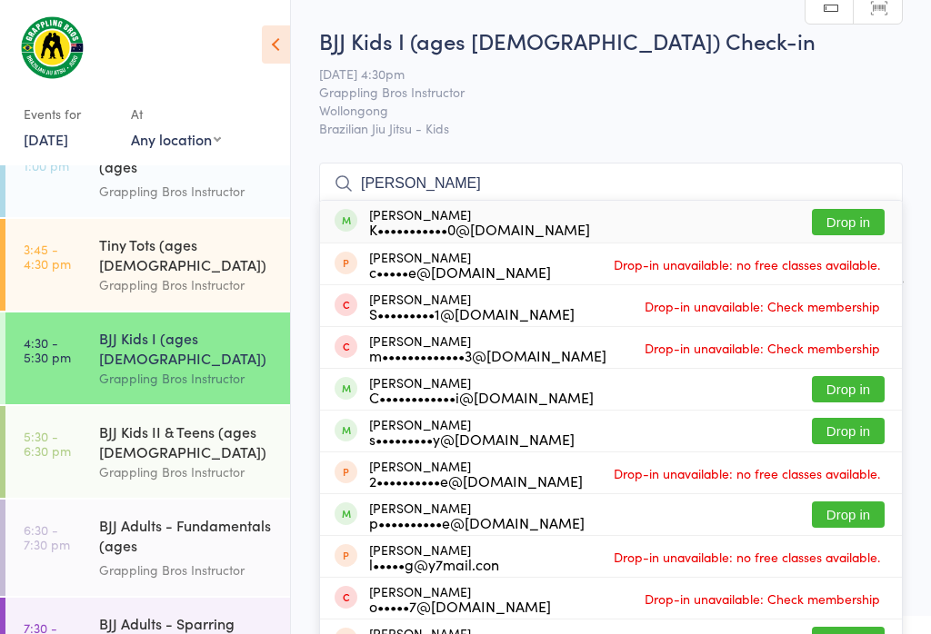
type input "[PERSON_NAME]"
click at [853, 214] on button "Drop in" at bounding box center [848, 222] width 73 height 26
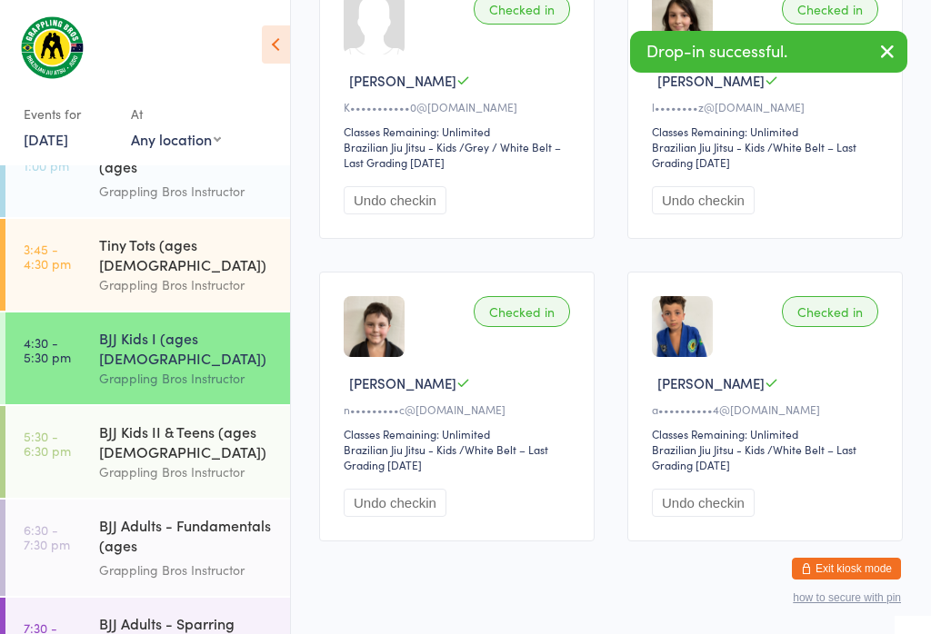
scroll to position [345, 0]
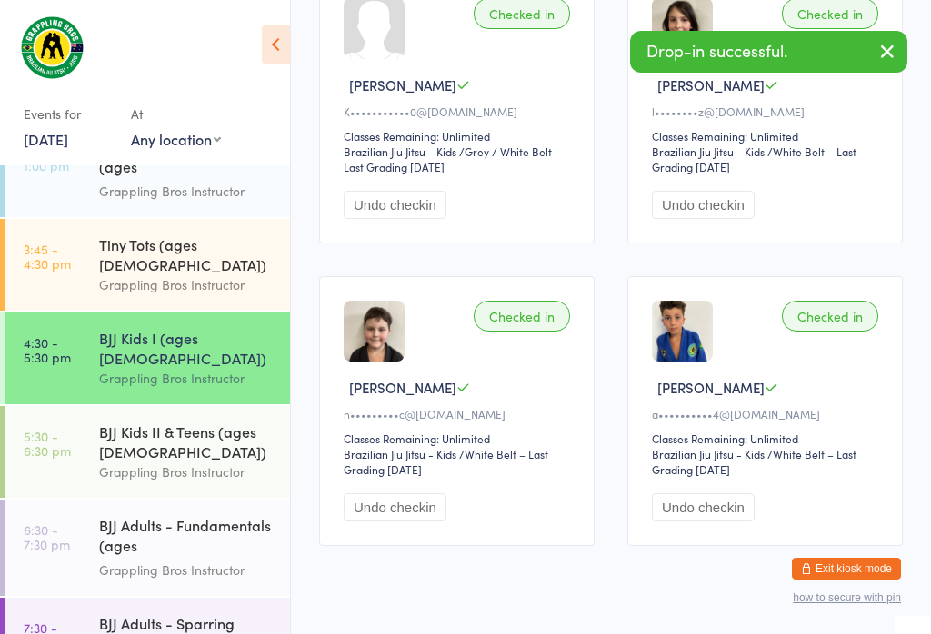
click at [97, 406] on link "5:30 - 6:30 pm BJJ Kids II & Teens (ages [DEMOGRAPHIC_DATA]) Grappling Bros Ins…" at bounding box center [147, 452] width 284 height 92
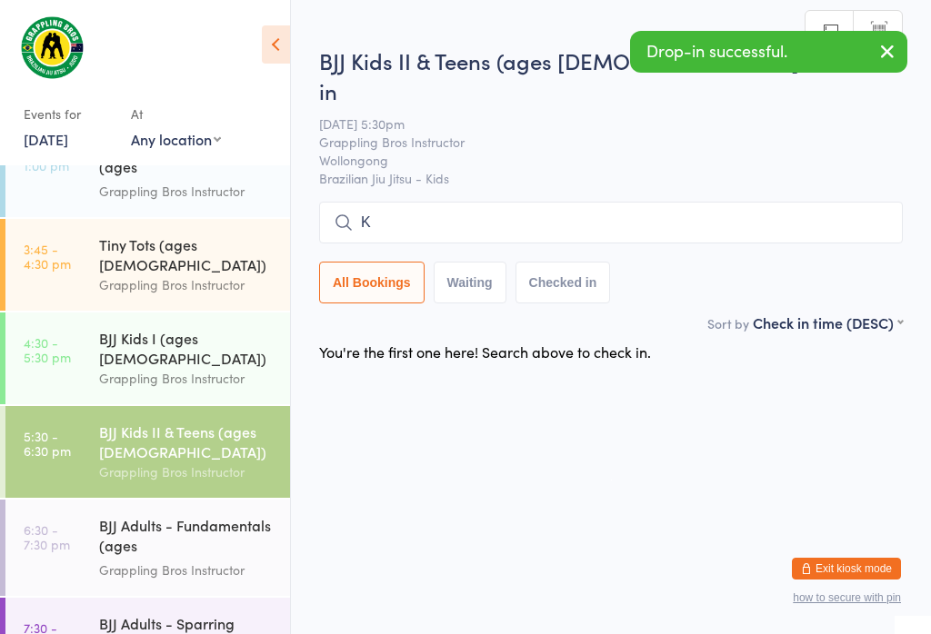
scroll to position [45, 0]
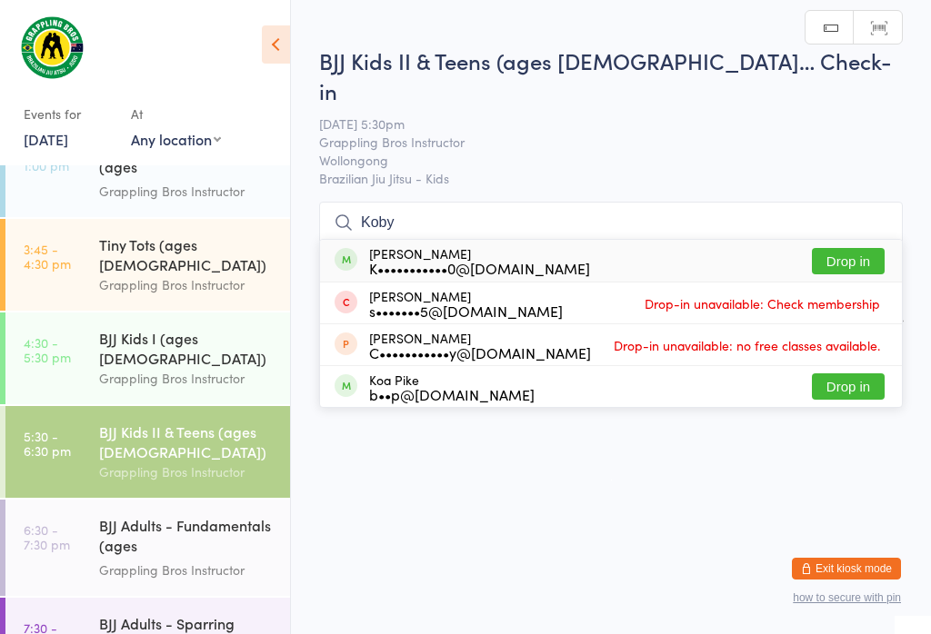
type input "Koby"
click at [860, 248] on button "Drop in" at bounding box center [848, 261] width 73 height 26
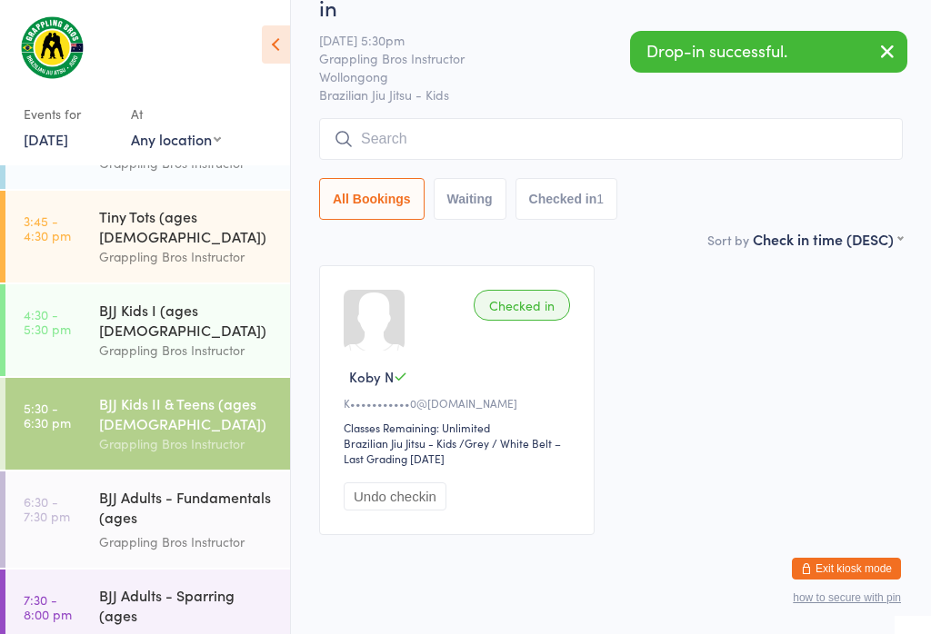
scroll to position [55, 0]
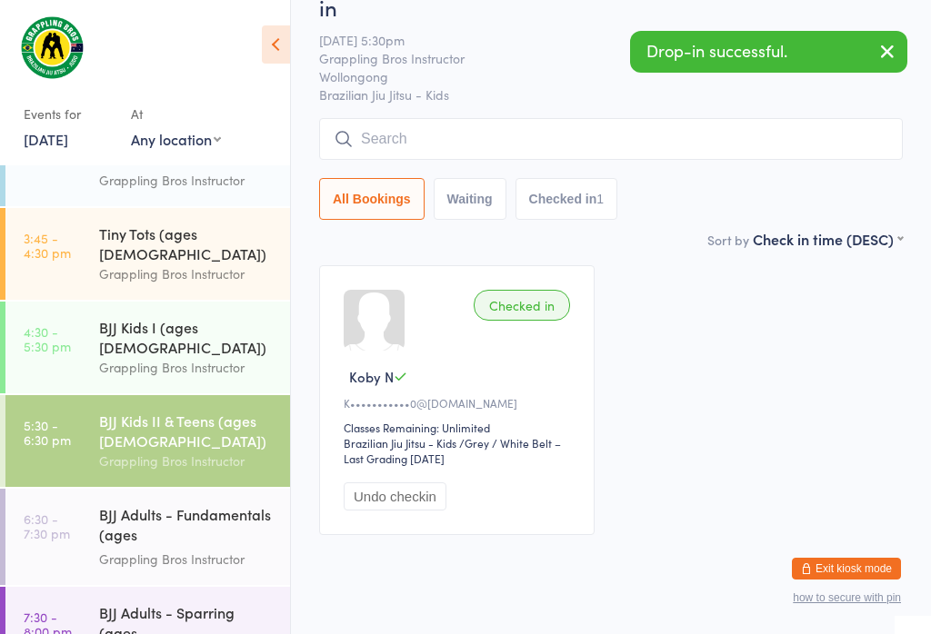
click at [192, 317] on div "BJJ Kids I (ages [DEMOGRAPHIC_DATA])" at bounding box center [186, 337] width 175 height 40
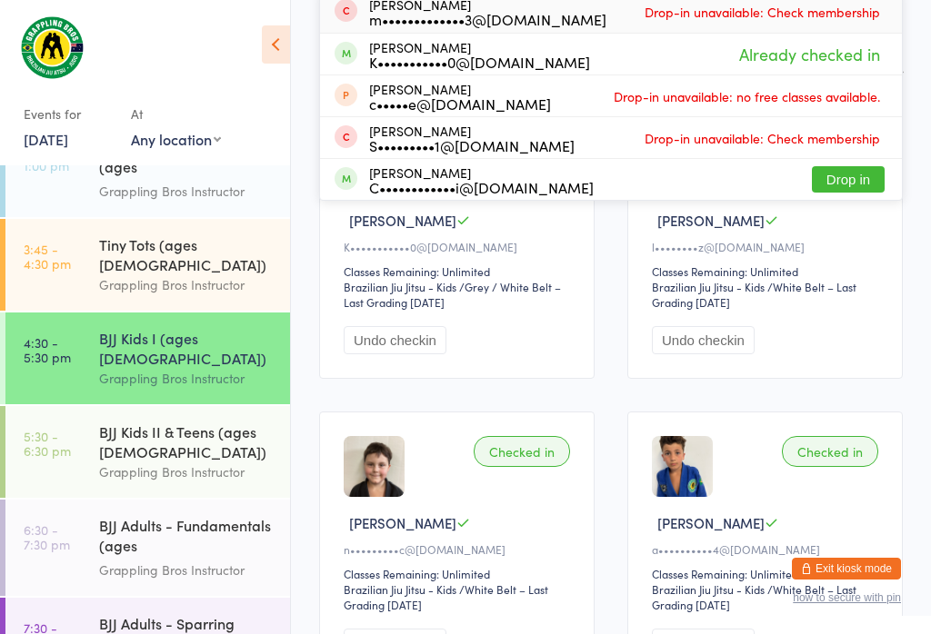
scroll to position [214, 0]
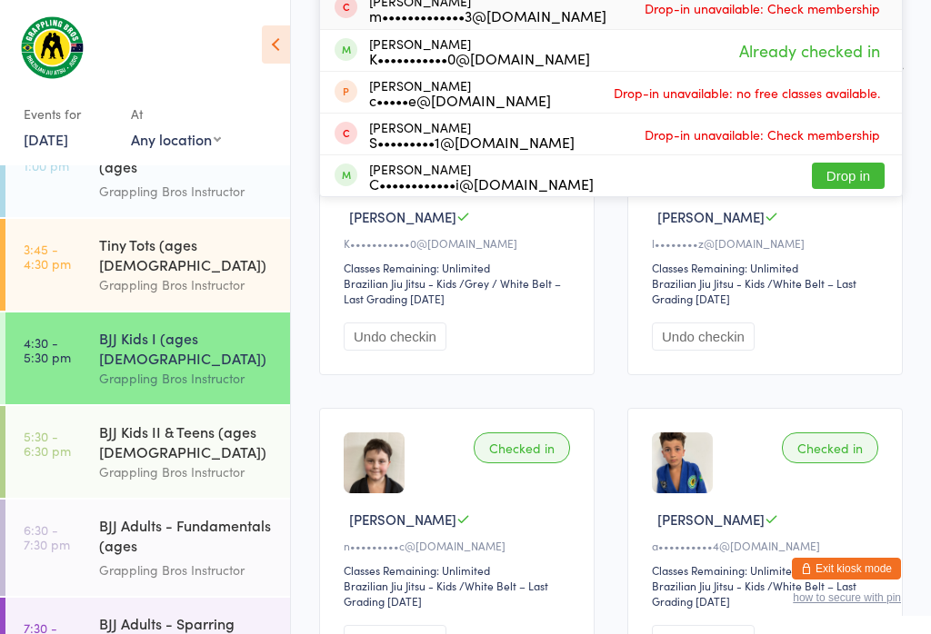
type input "[PERSON_NAME]"
click at [854, 174] on button "Drop in" at bounding box center [848, 176] width 73 height 26
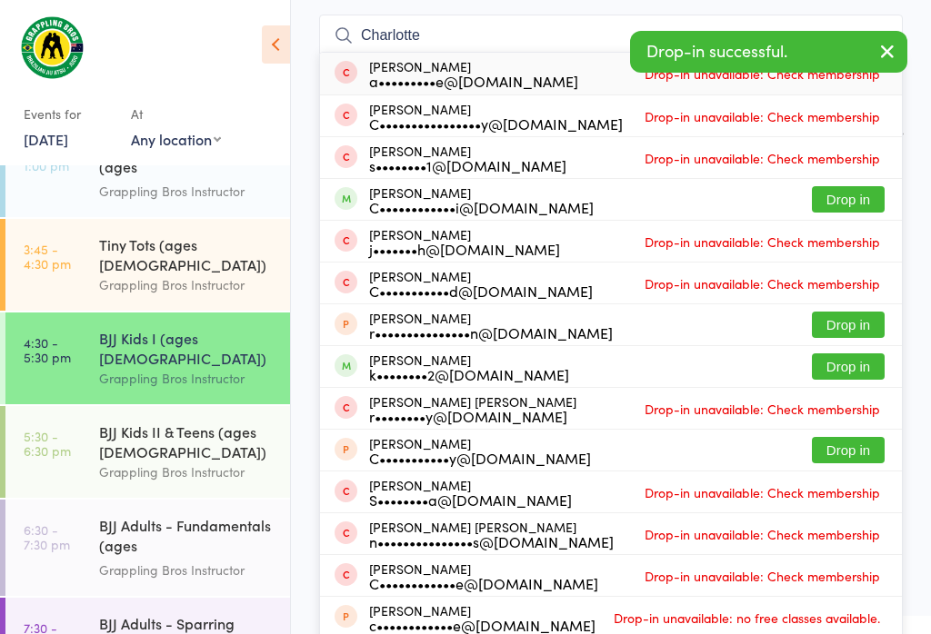
scroll to position [164, 0]
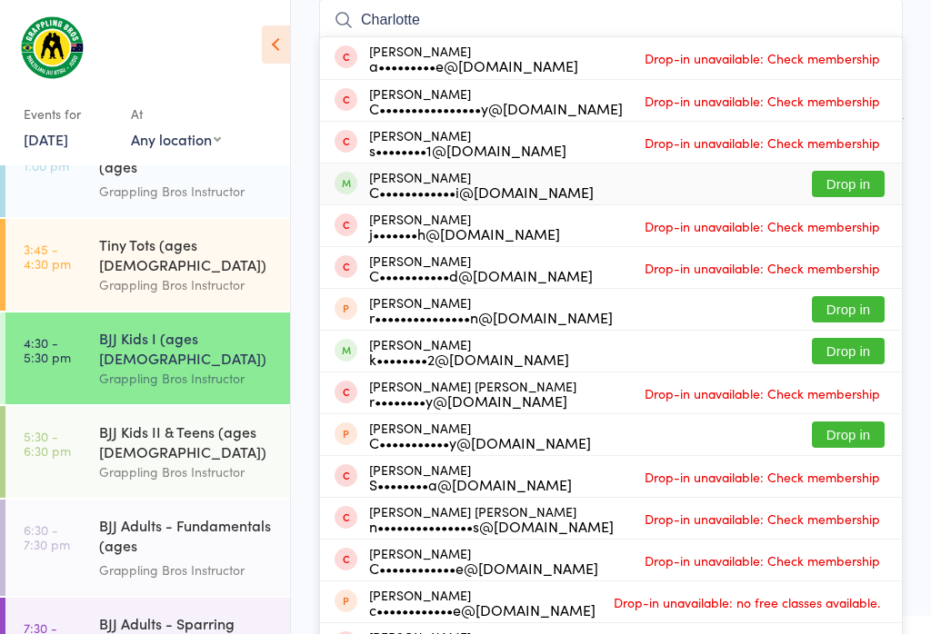
type input "Charlotte"
click at [831, 183] on button "Drop in" at bounding box center [848, 184] width 73 height 26
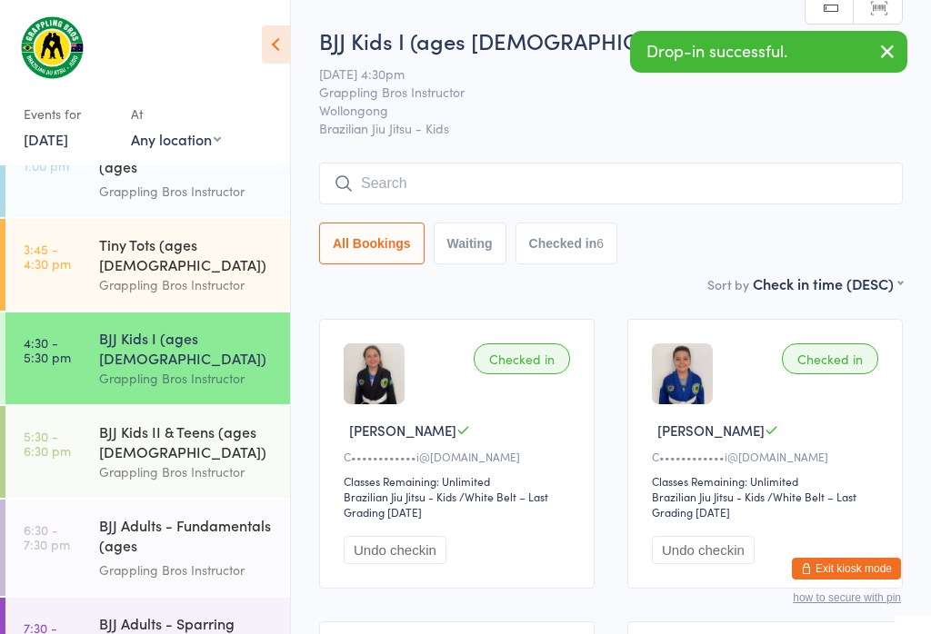
scroll to position [0, 0]
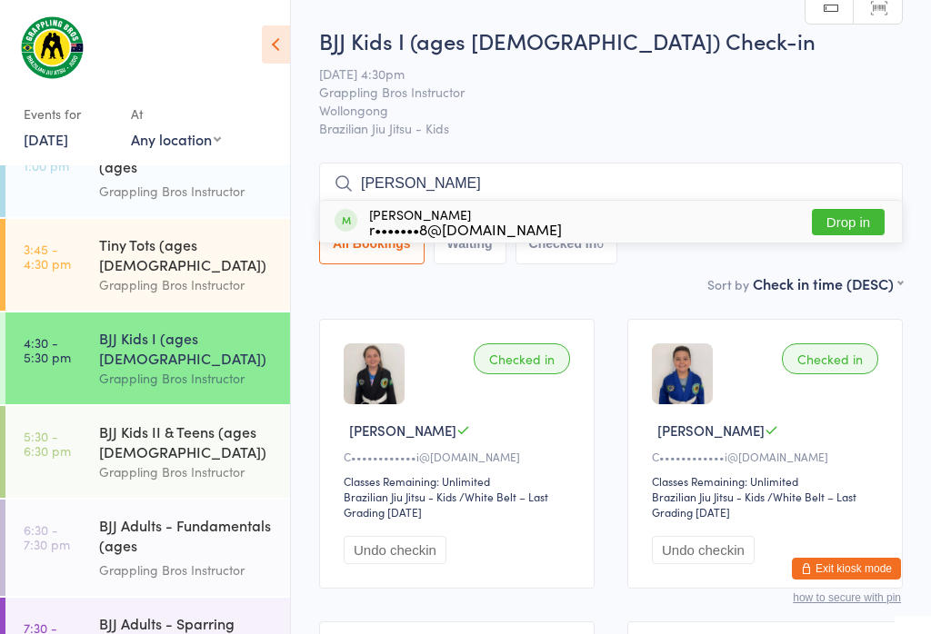
type input "[PERSON_NAME]"
click at [849, 222] on button "Drop in" at bounding box center [848, 222] width 73 height 26
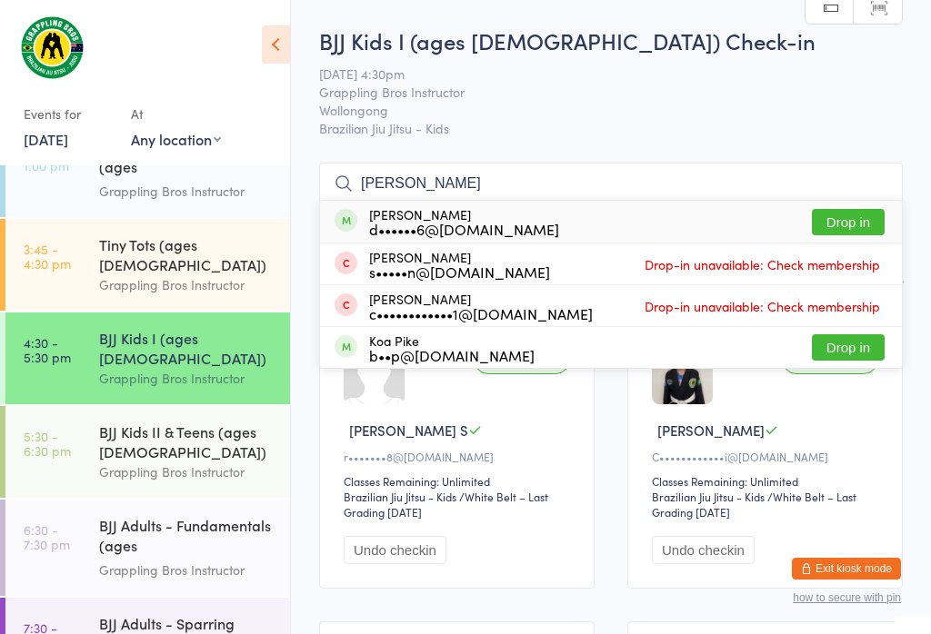
type input "[PERSON_NAME]"
click at [866, 226] on button "Drop in" at bounding box center [848, 222] width 73 height 26
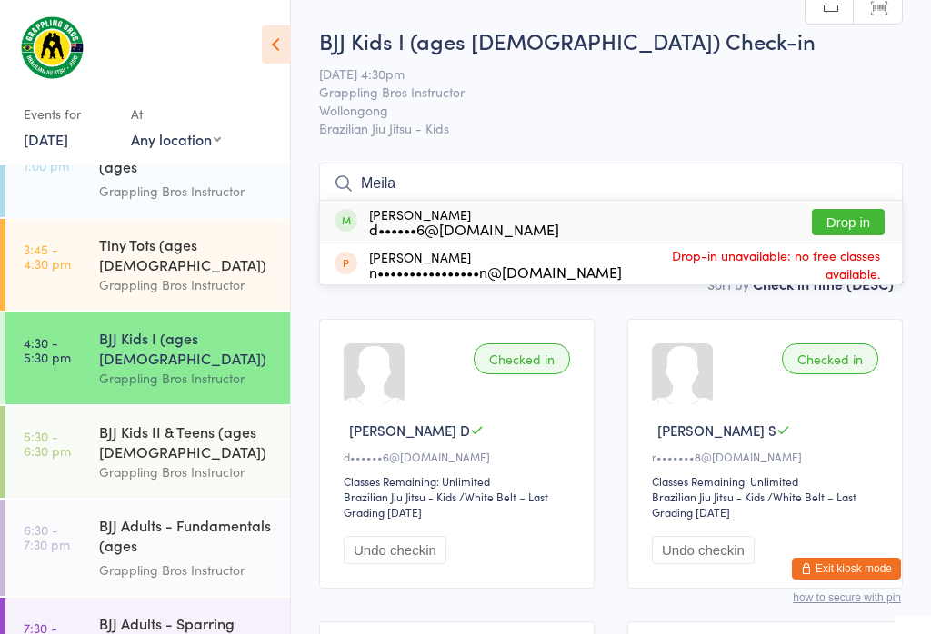
type input "Meila"
click at [509, 223] on div "d••••••6@[DOMAIN_NAME]" at bounding box center [464, 229] width 190 height 15
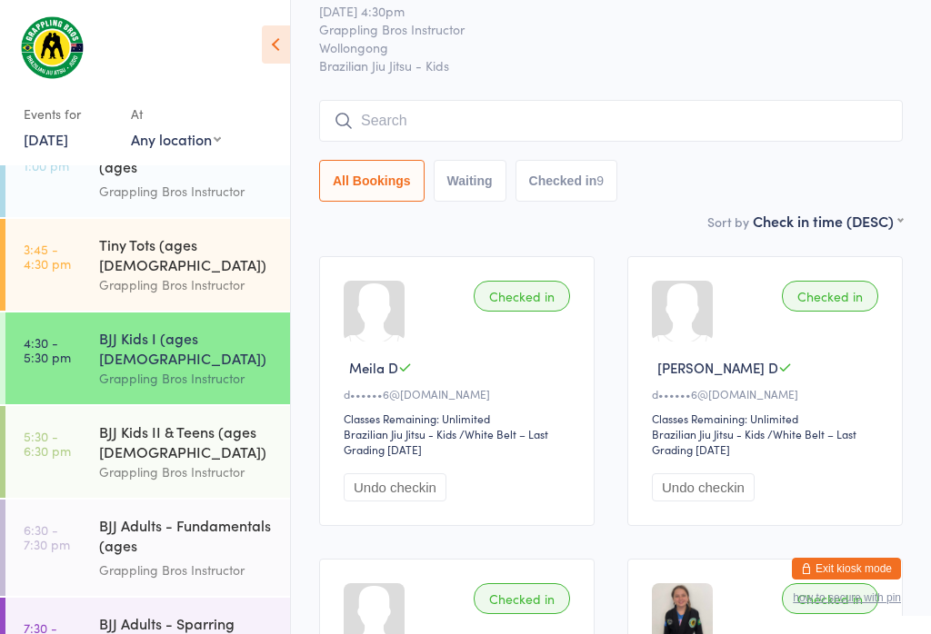
scroll to position [81, 0]
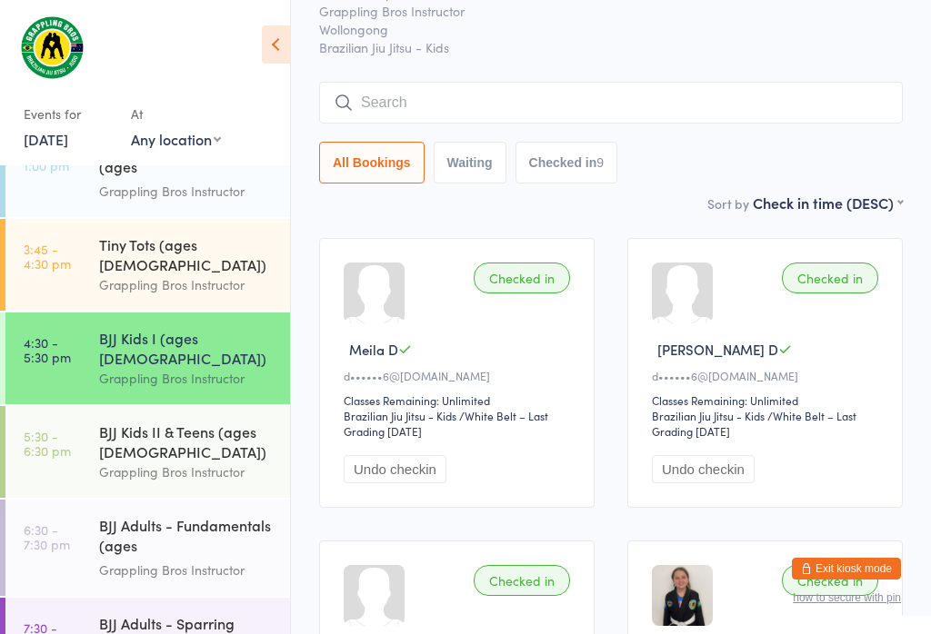
click at [211, 328] on div "BJJ Kids I (ages [DEMOGRAPHIC_DATA])" at bounding box center [186, 348] width 175 height 40
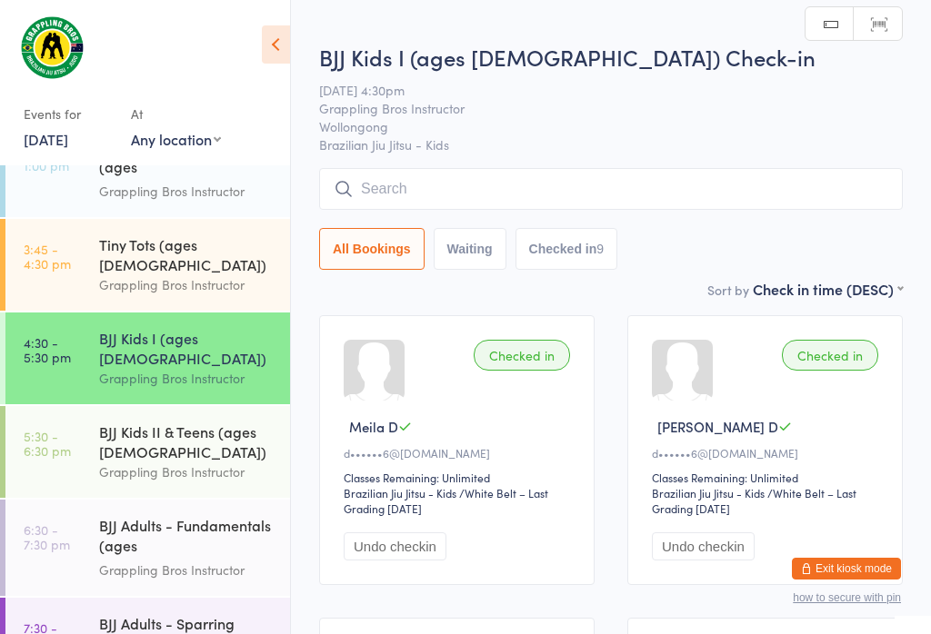
scroll to position [3, 0]
click at [544, 186] on input "search" at bounding box center [610, 190] width 583 height 42
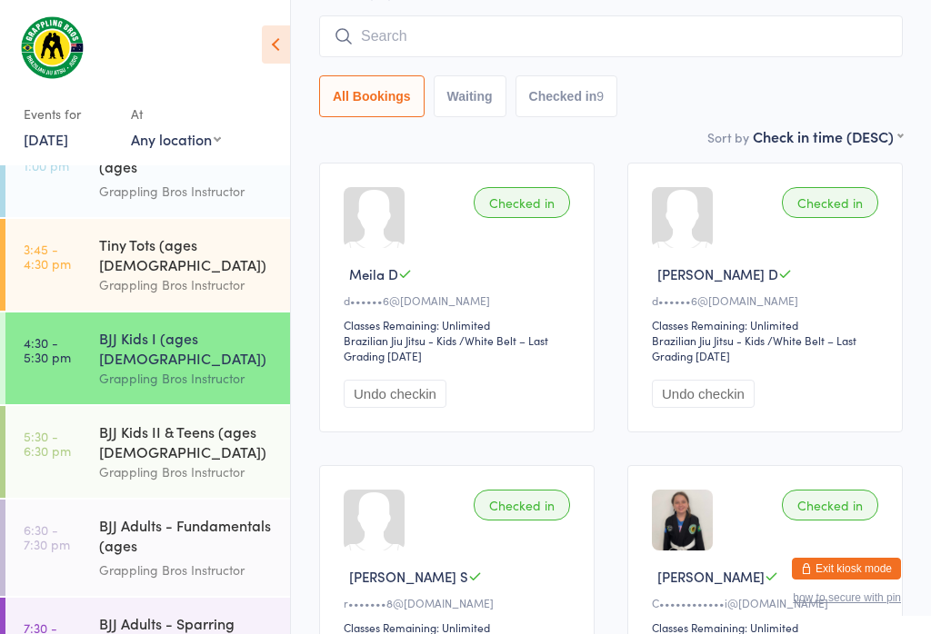
scroll to position [174, 0]
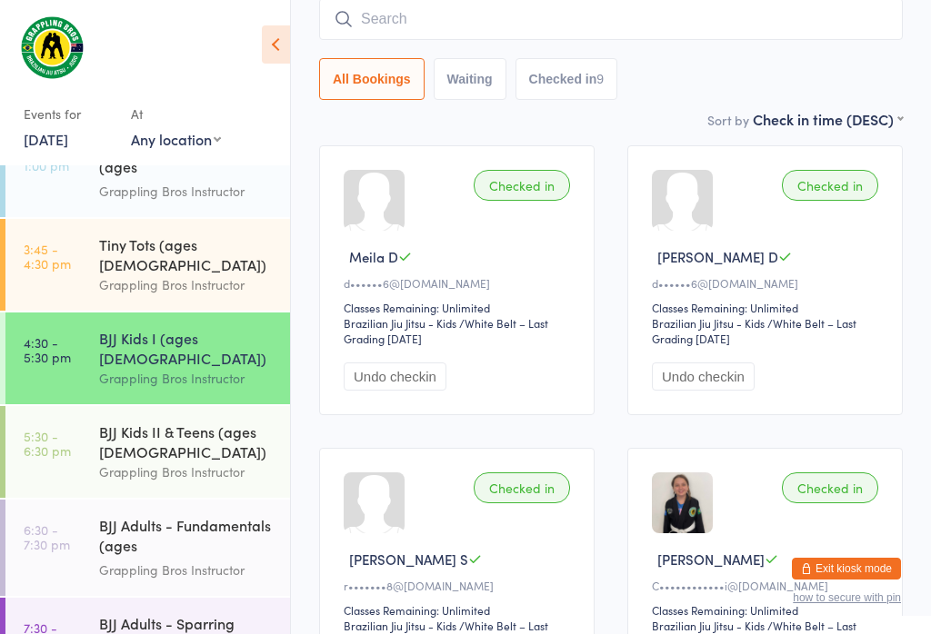
type input "Y"
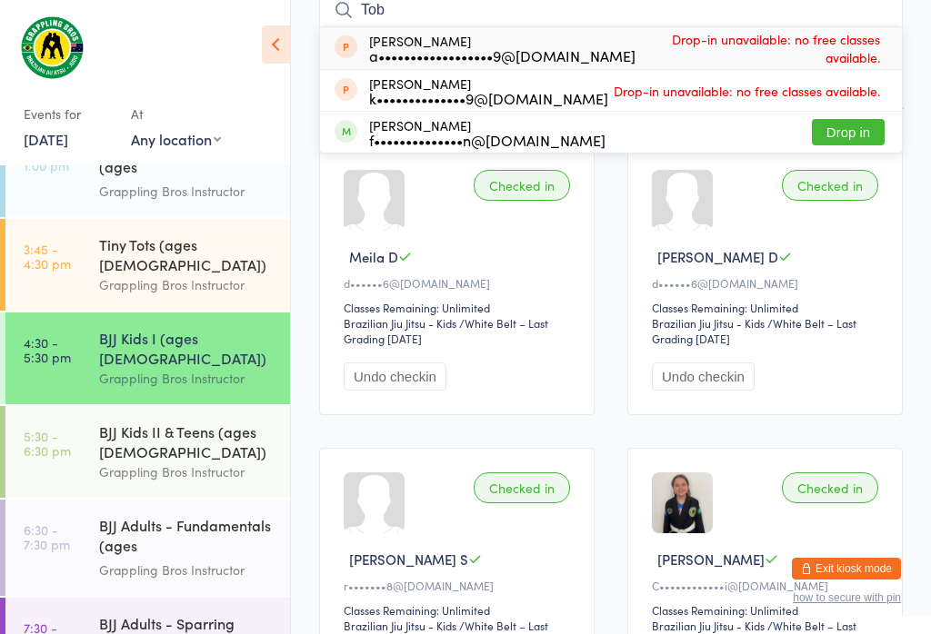
type input "Tob"
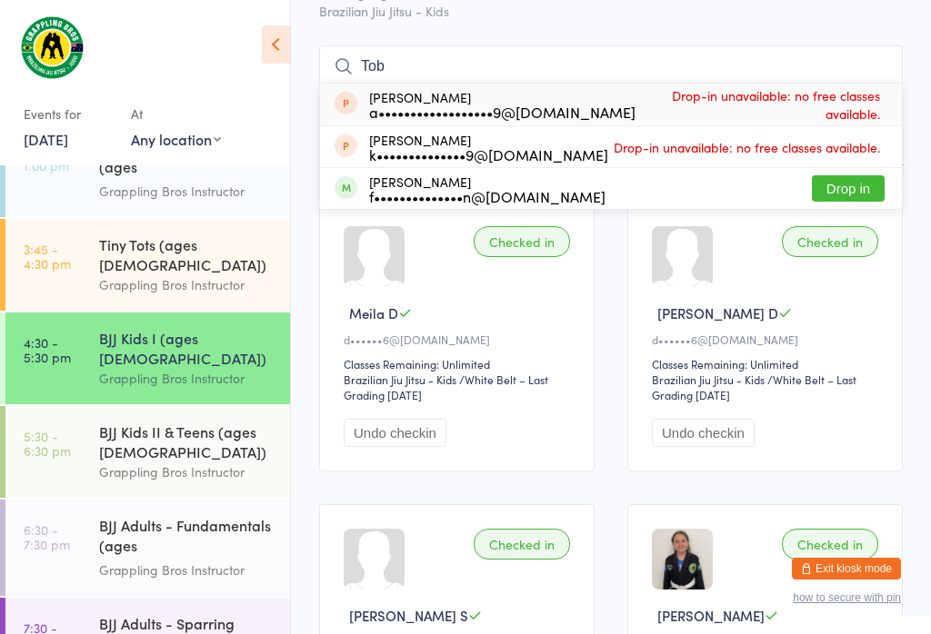
scroll to position [109, 0]
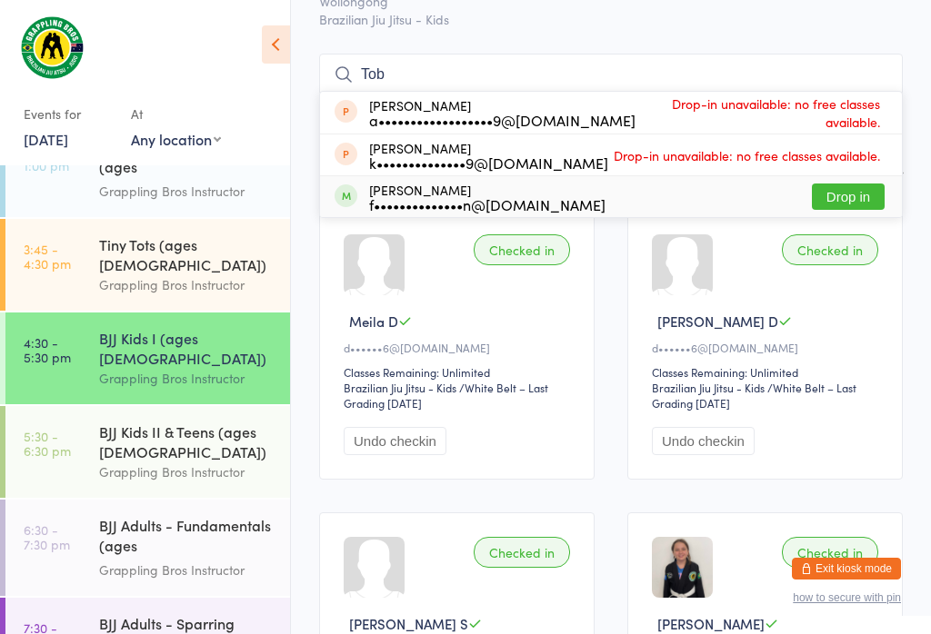
click at [841, 200] on button "Drop in" at bounding box center [848, 197] width 73 height 26
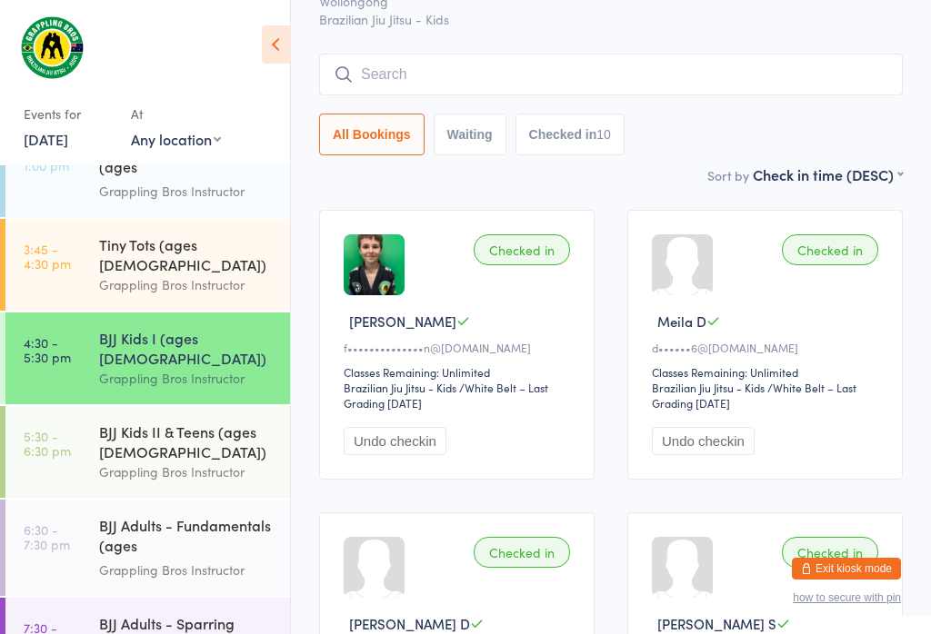
click at [563, 75] on input "search" at bounding box center [610, 75] width 583 height 42
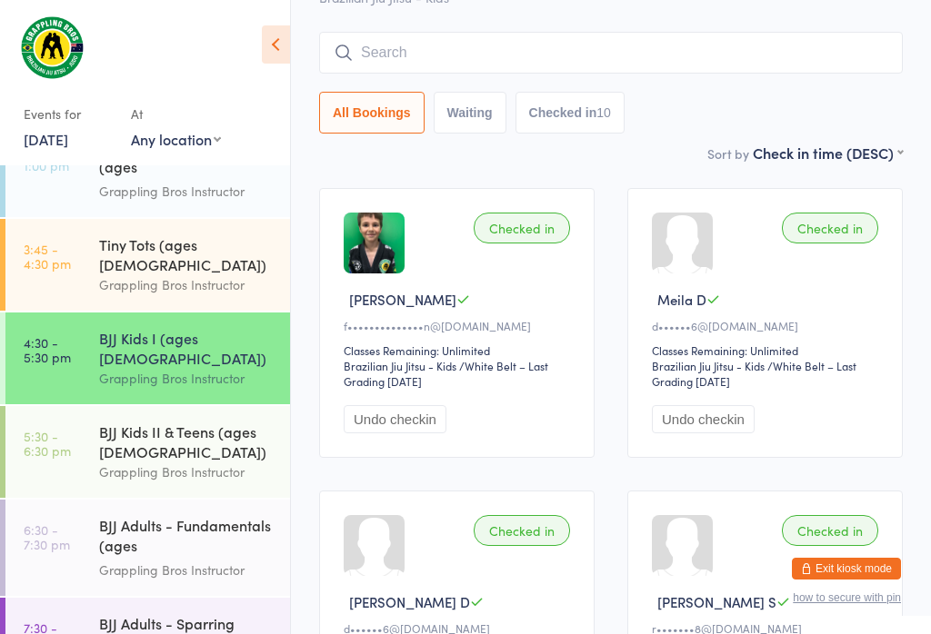
scroll to position [165, 0]
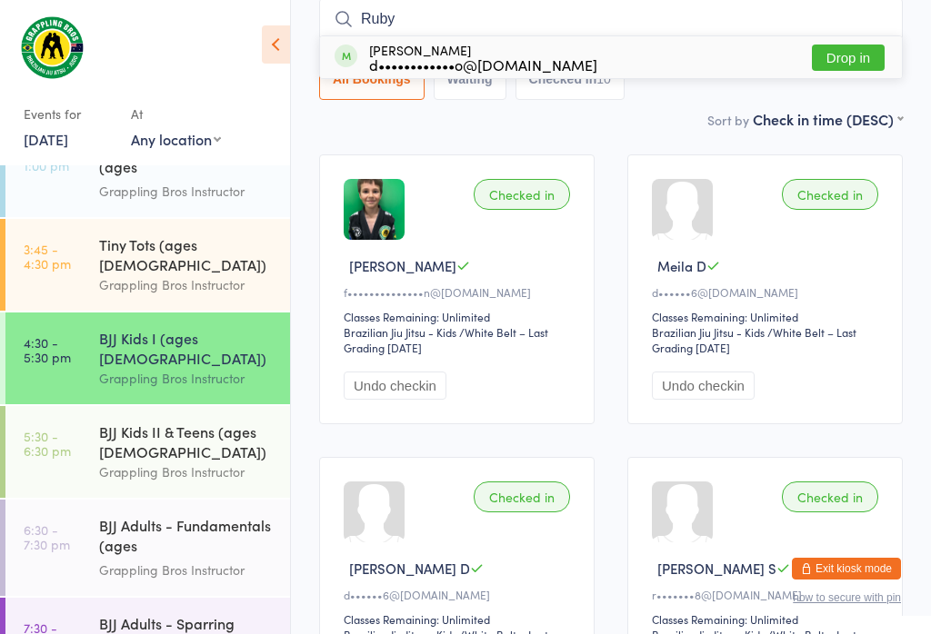
type input "Ruby"
click at [863, 57] on button "Drop in" at bounding box center [848, 58] width 73 height 26
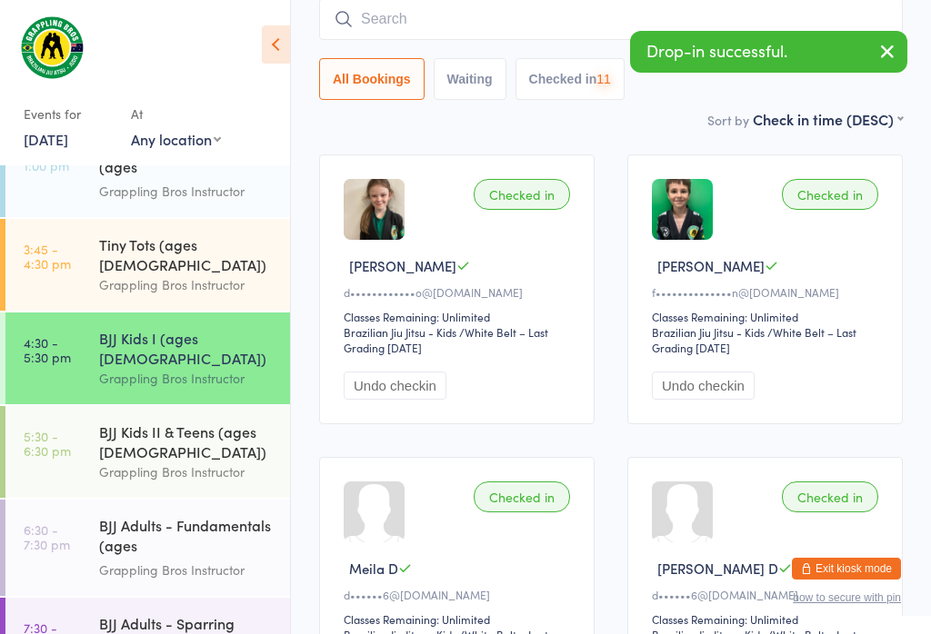
click at [218, 422] on div "BJJ Kids II & Teens (ages [DEMOGRAPHIC_DATA])" at bounding box center [186, 442] width 175 height 40
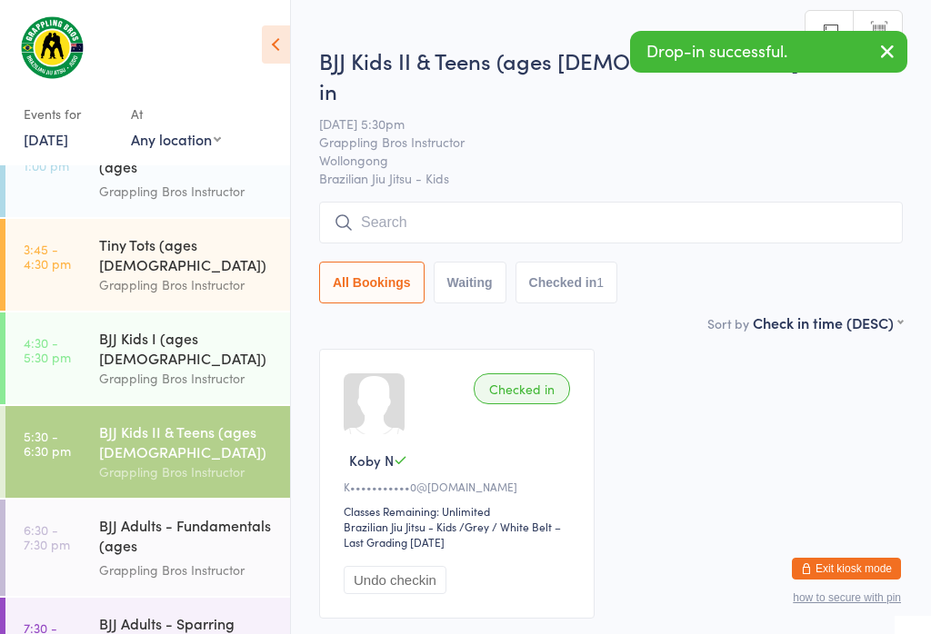
click at [532, 202] on input "search" at bounding box center [610, 223] width 583 height 42
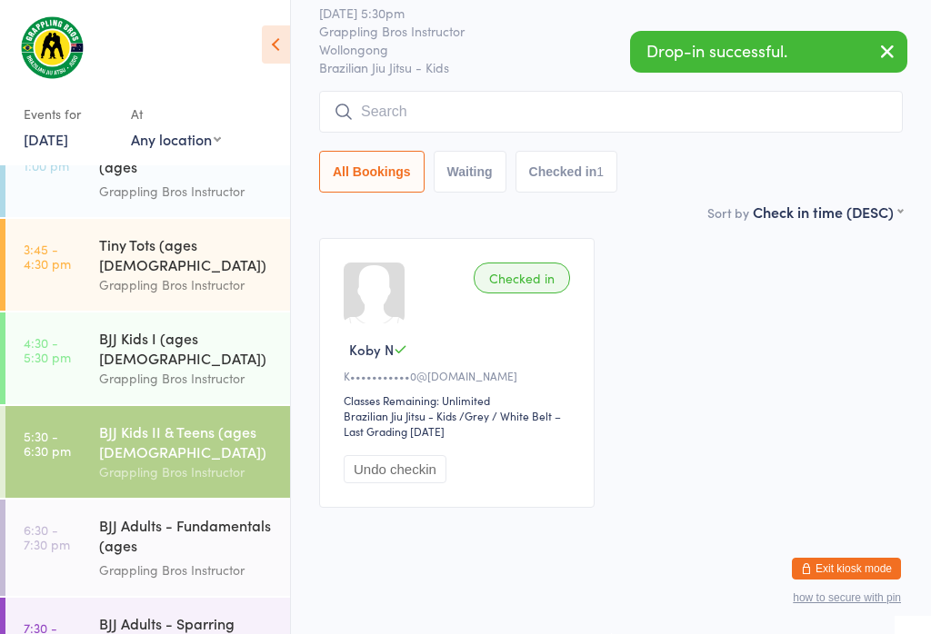
scroll to position [174, 0]
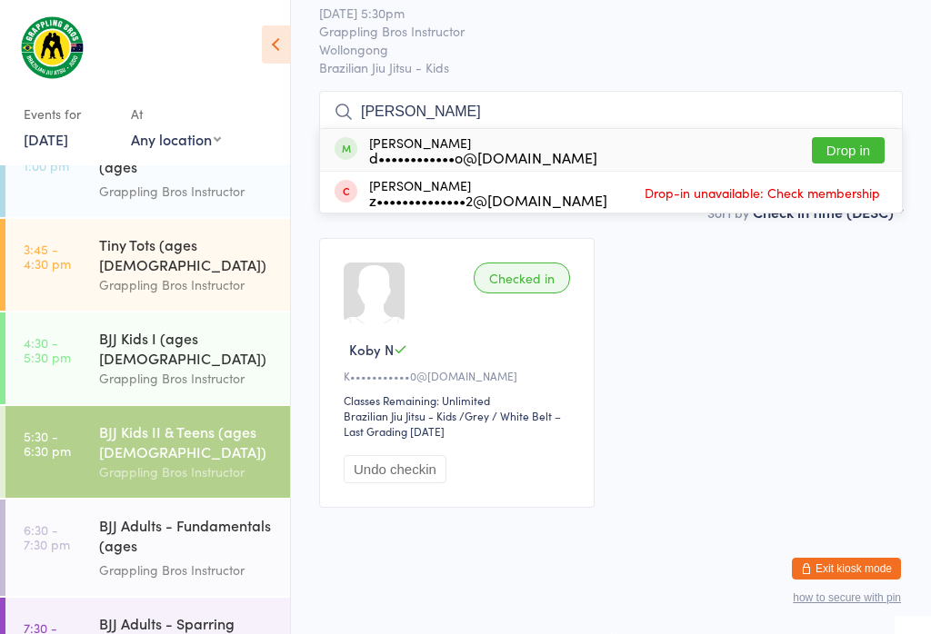
type input "[PERSON_NAME]"
click at [882, 137] on button "Drop in" at bounding box center [848, 150] width 73 height 26
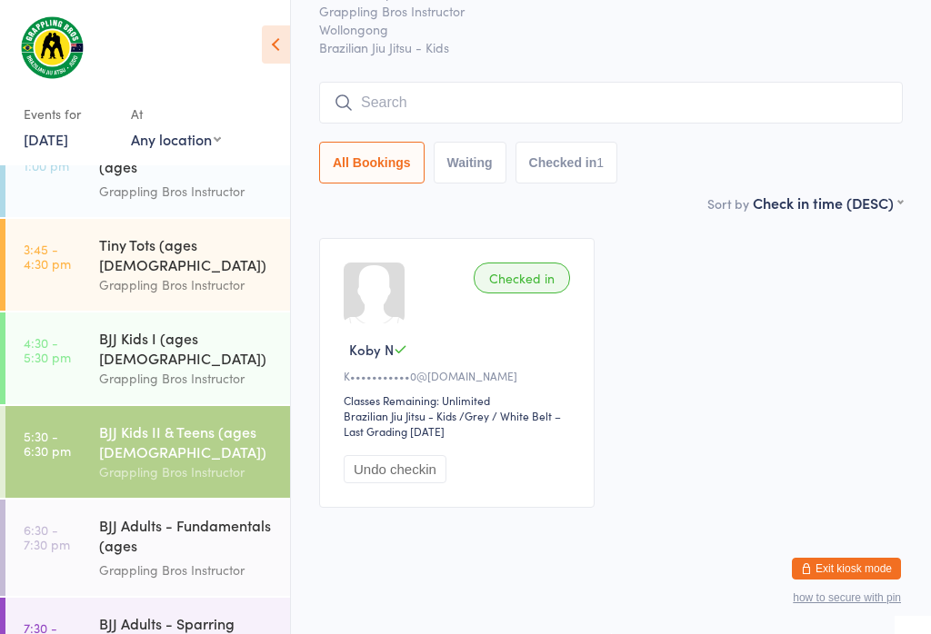
scroll to position [101, 0]
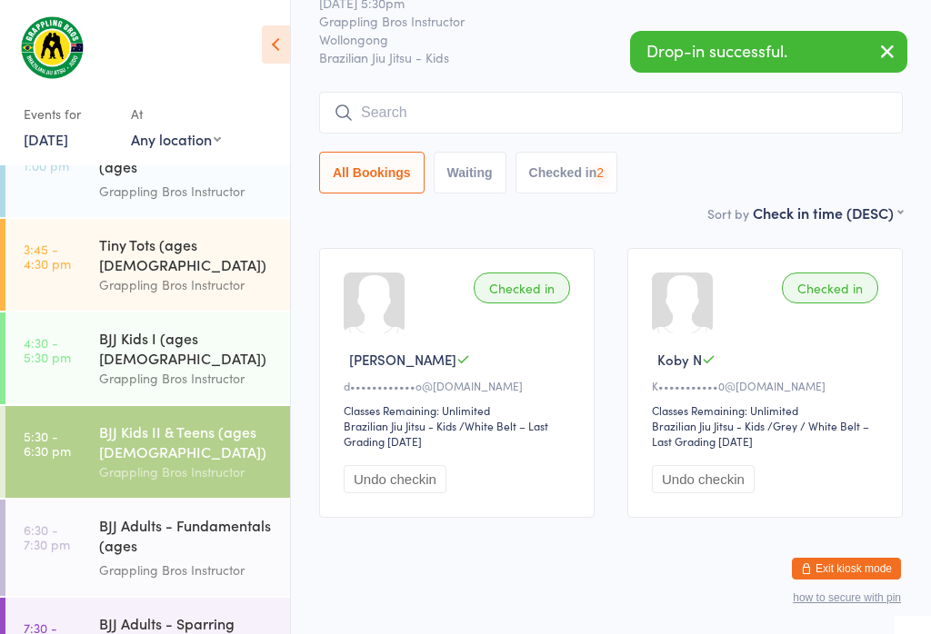
click at [234, 328] on div "BJJ Kids I (ages [DEMOGRAPHIC_DATA])" at bounding box center [186, 348] width 175 height 40
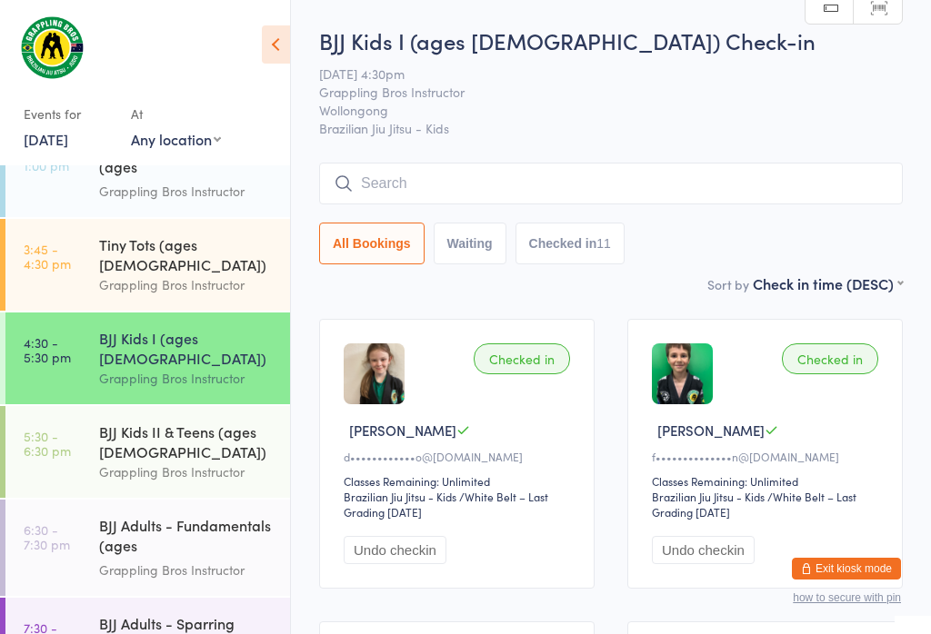
click at [713, 178] on input "search" at bounding box center [610, 184] width 583 height 42
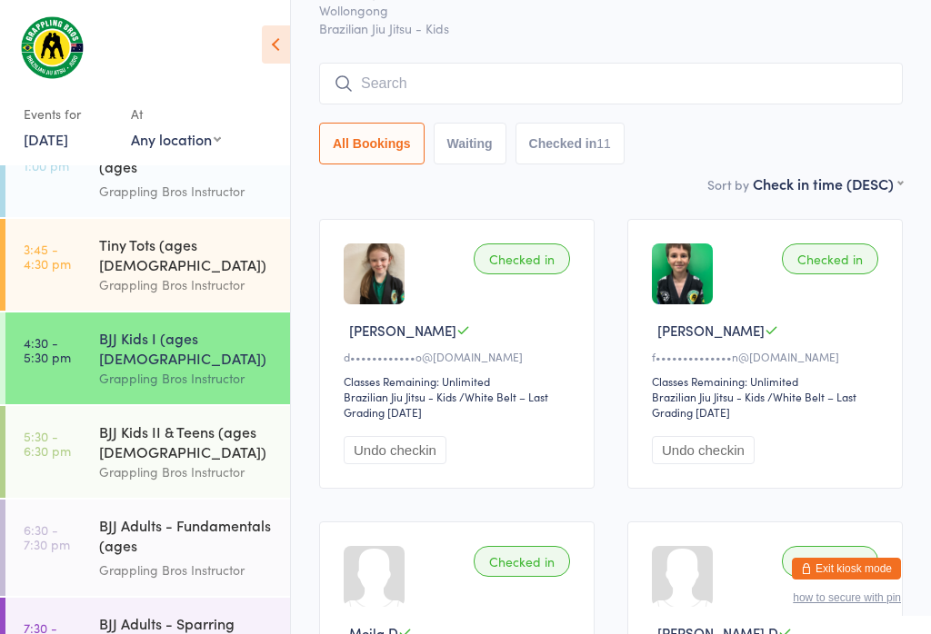
scroll to position [165, 0]
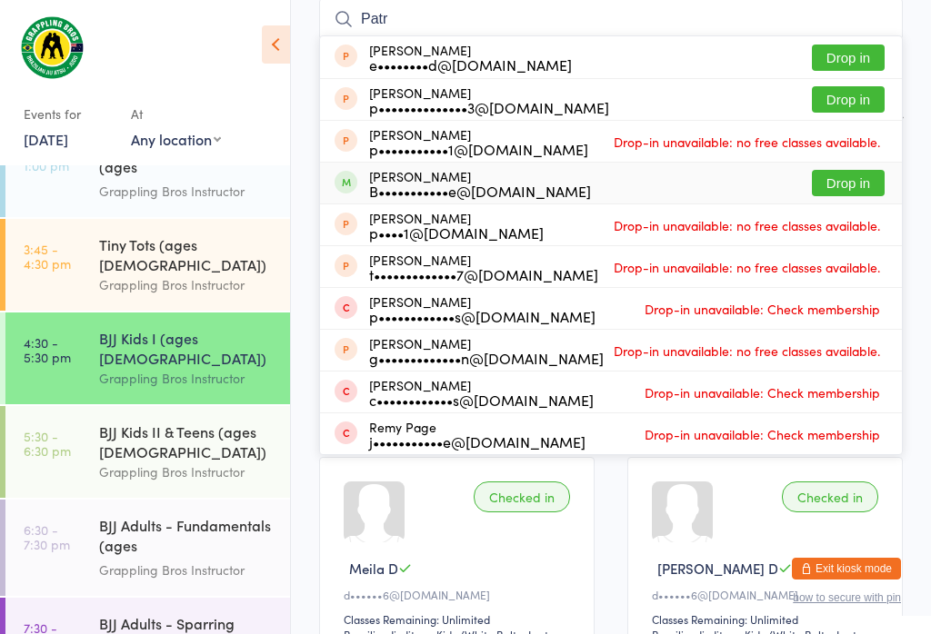
type input "Patr"
click at [870, 193] on button "Drop in" at bounding box center [848, 183] width 73 height 26
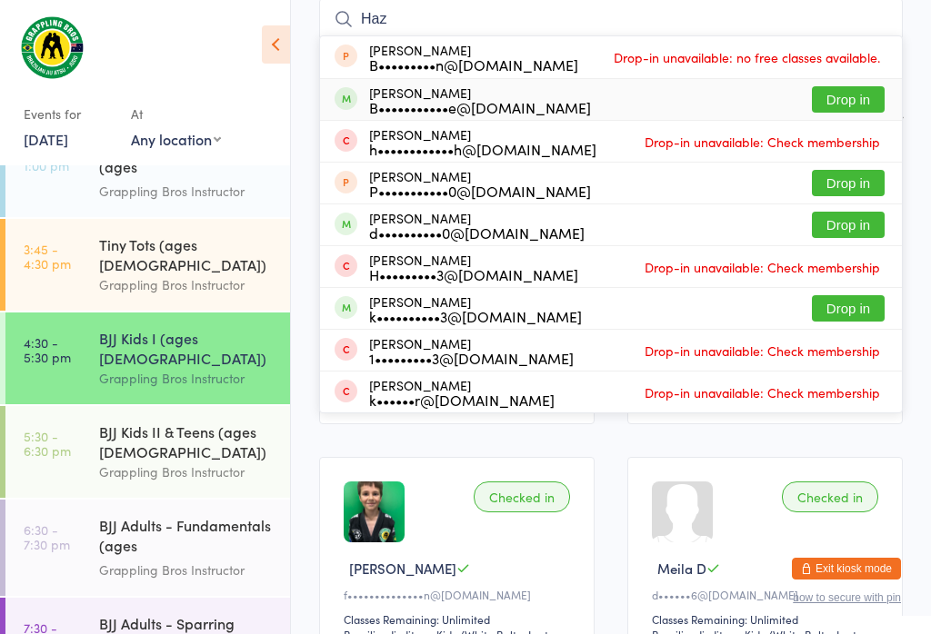
type input "Haz"
click at [863, 98] on button "Drop in" at bounding box center [848, 99] width 73 height 26
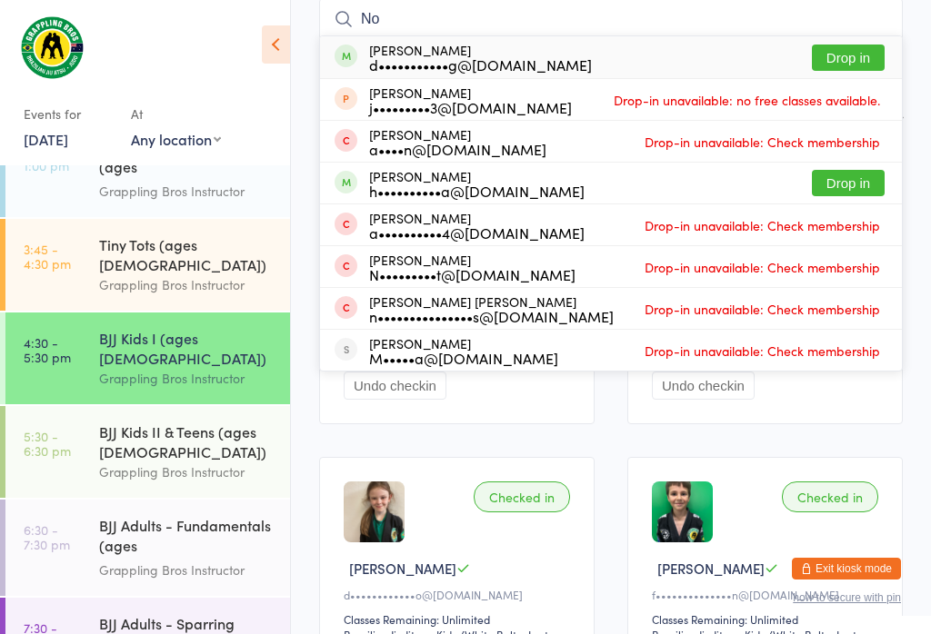
type input "N"
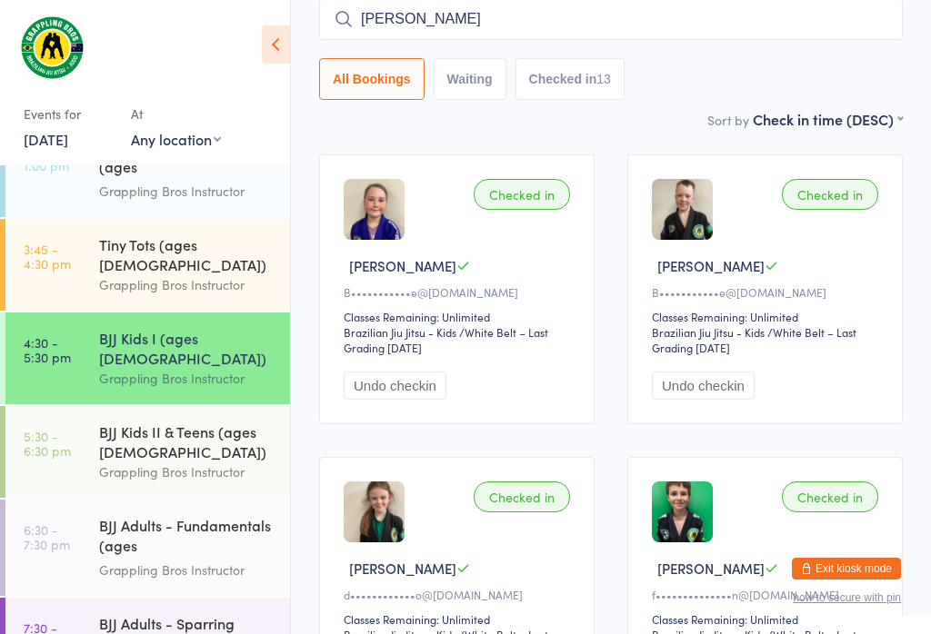
type input "[PERSON_NAME]"
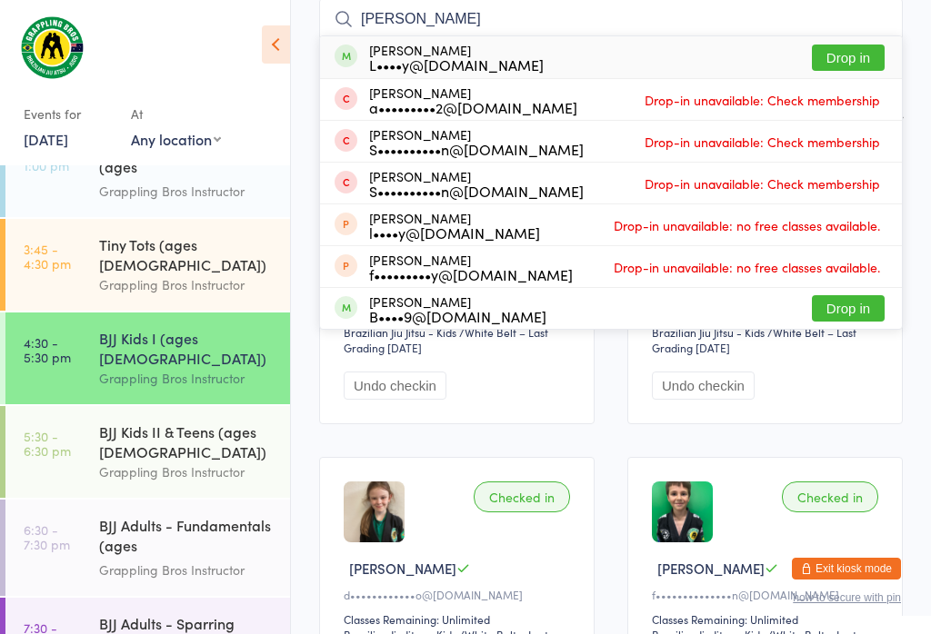
click at [851, 50] on button "Drop in" at bounding box center [848, 58] width 73 height 26
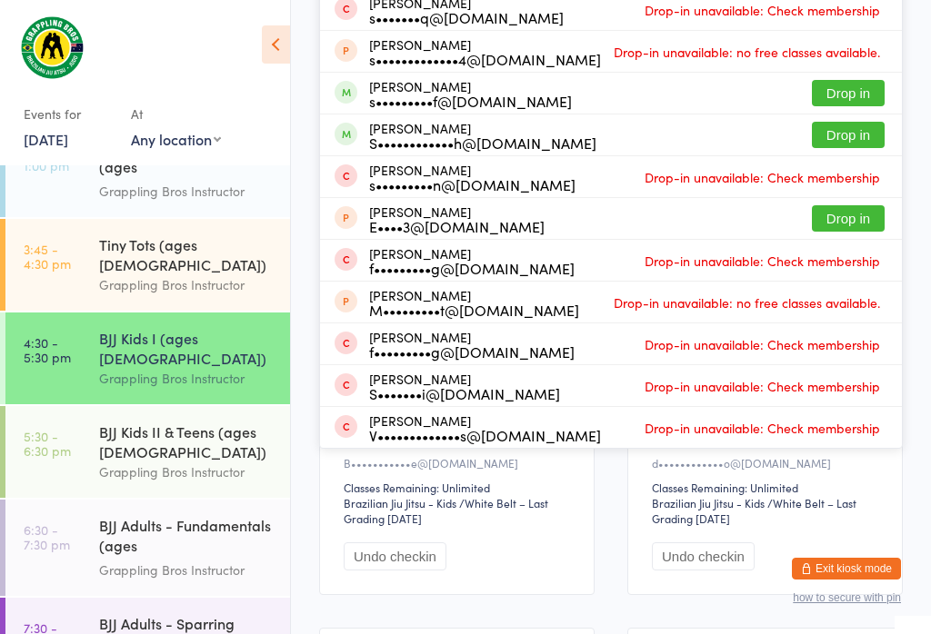
scroll to position [107, 0]
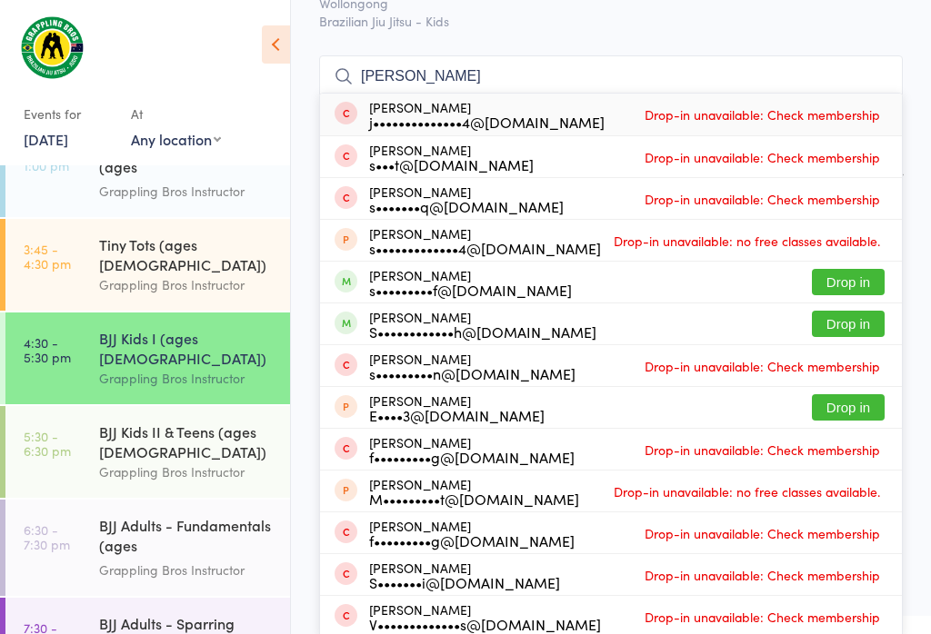
type input "[PERSON_NAME]"
click at [849, 271] on button "Drop in" at bounding box center [848, 282] width 73 height 26
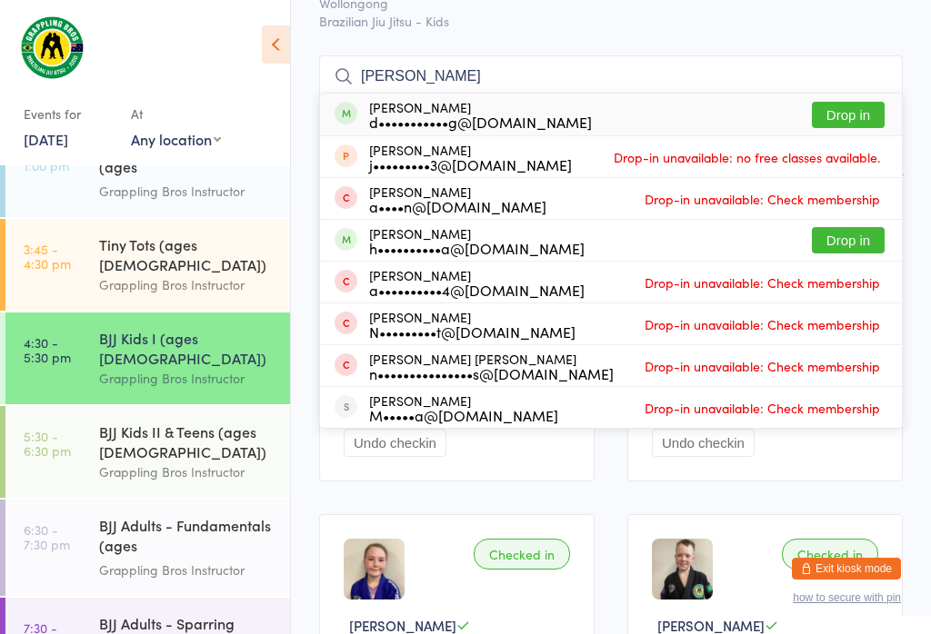
type input "[PERSON_NAME]"
click at [858, 108] on button "Drop in" at bounding box center [848, 115] width 73 height 26
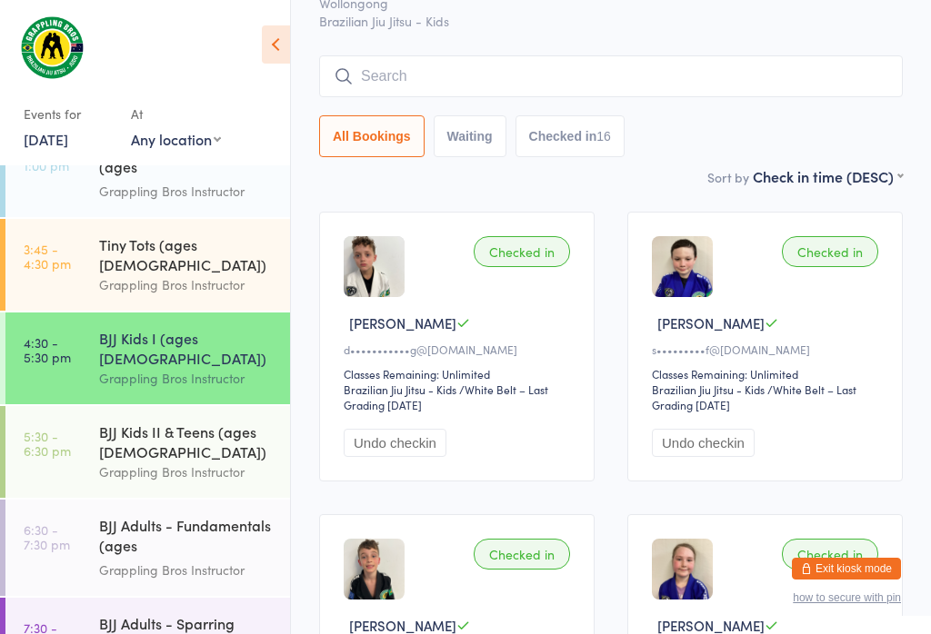
click at [355, 58] on input "search" at bounding box center [610, 76] width 583 height 42
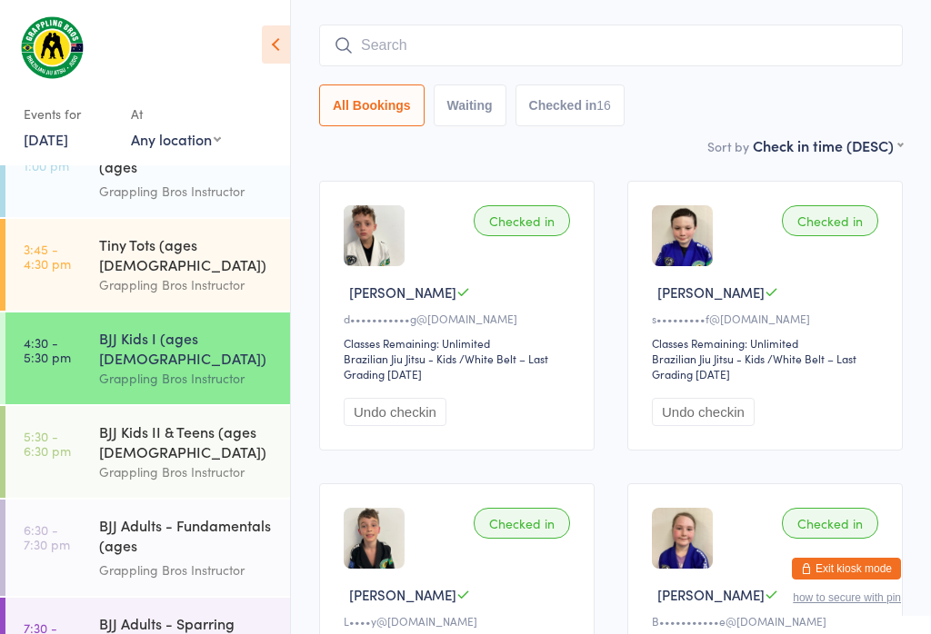
scroll to position [165, 0]
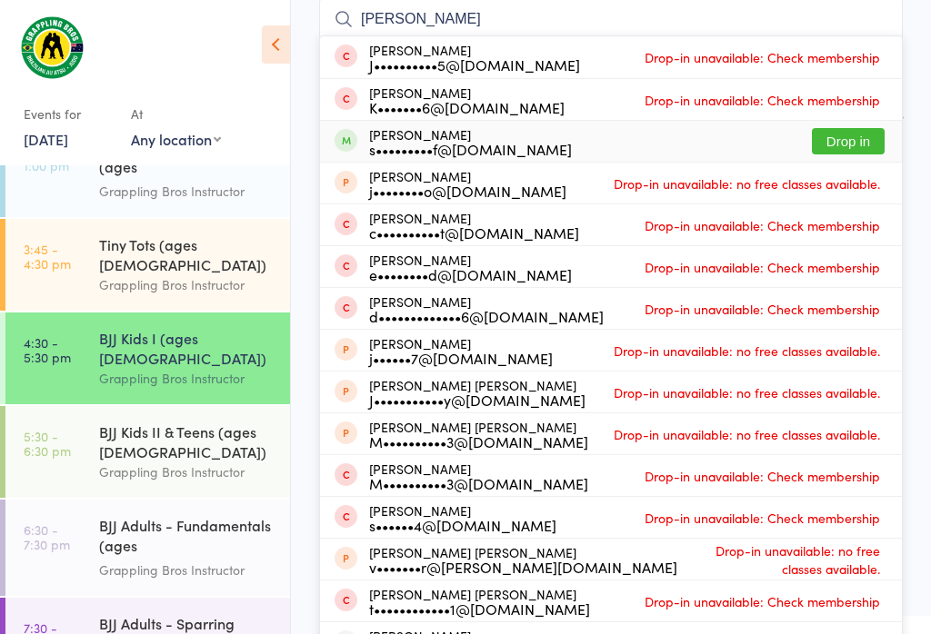
type input "[PERSON_NAME]"
click at [849, 137] on button "Drop in" at bounding box center [848, 141] width 73 height 26
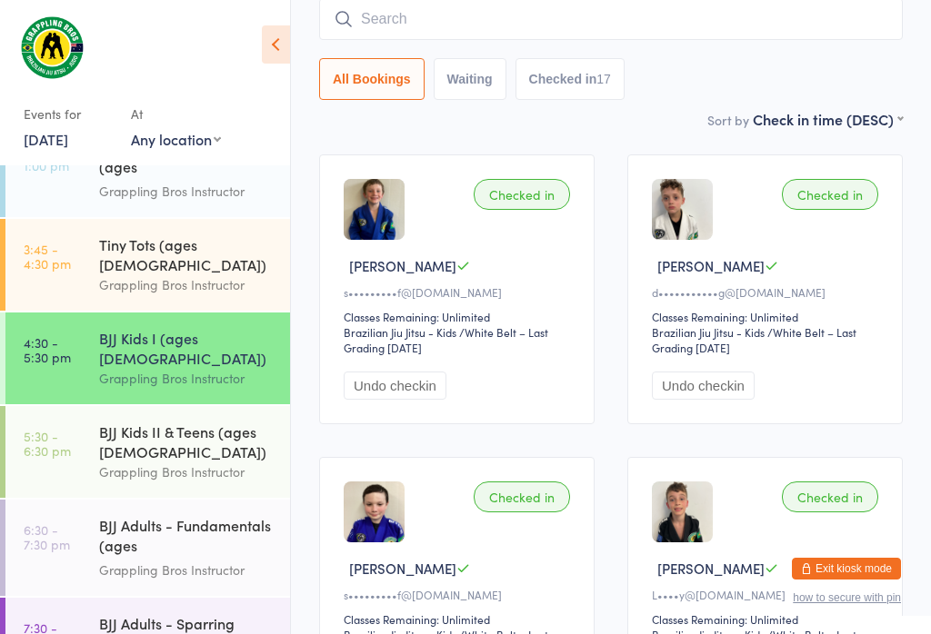
click at [383, 24] on input "search" at bounding box center [610, 19] width 583 height 42
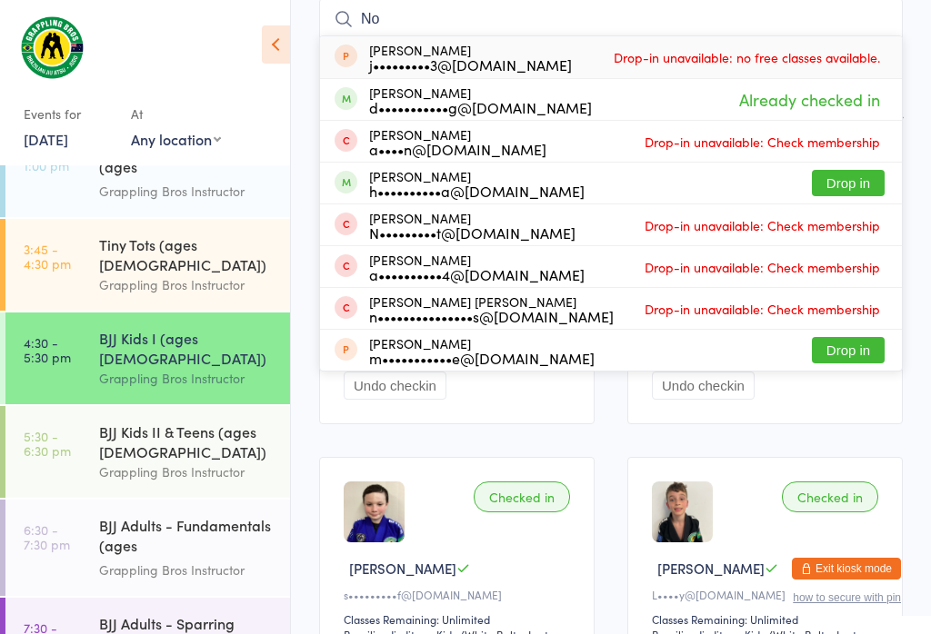
type input "N"
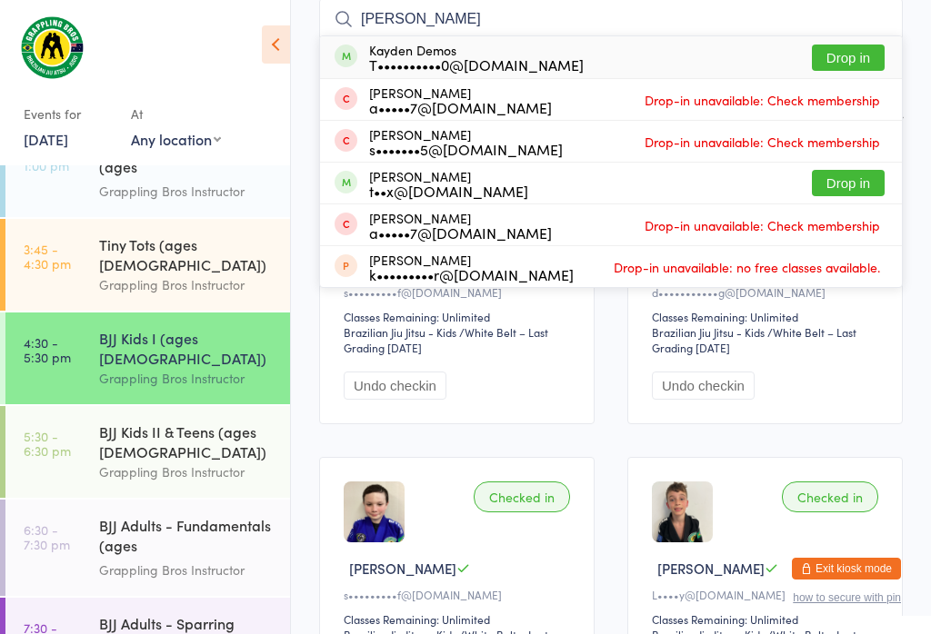
type input "[PERSON_NAME]"
click at [854, 57] on button "Drop in" at bounding box center [848, 58] width 73 height 26
